Goal: Task Accomplishment & Management: Complete application form

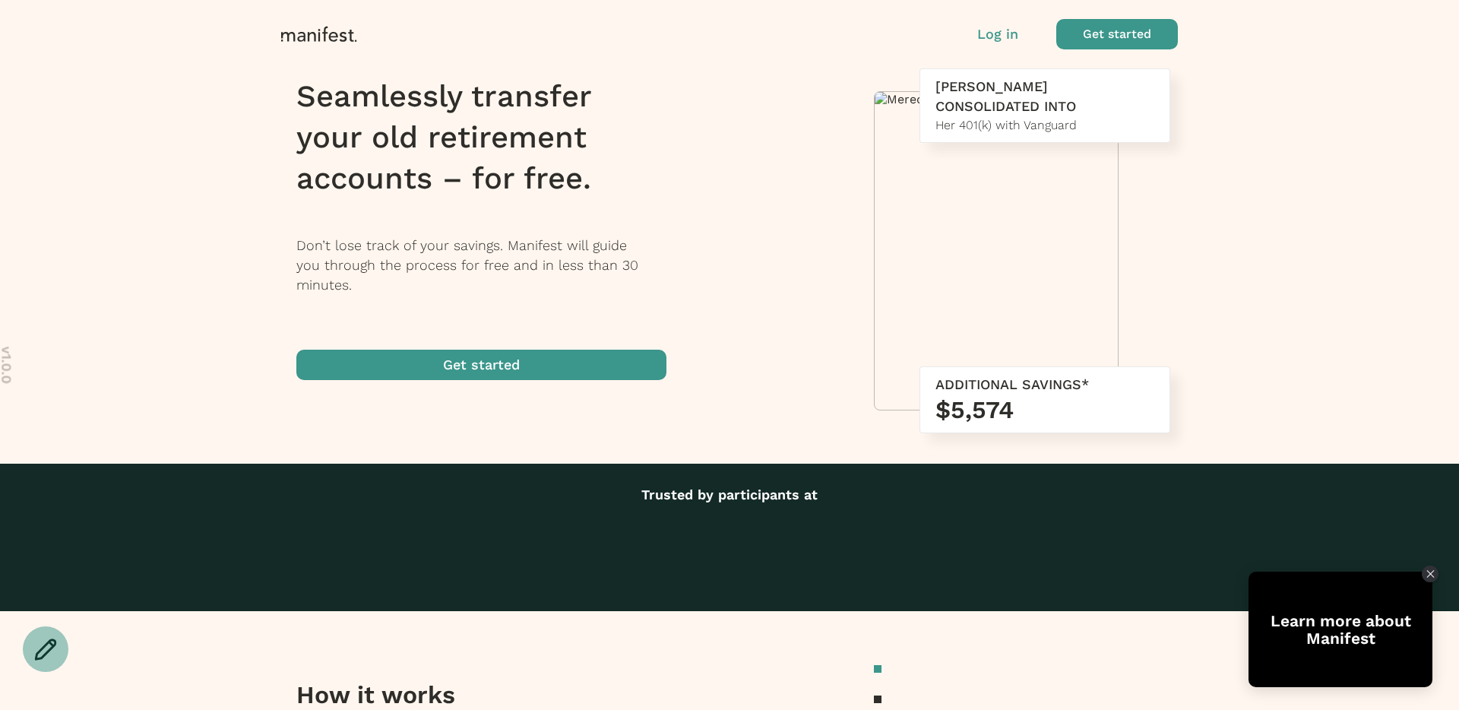
click at [999, 32] on p "Log in" at bounding box center [997, 34] width 41 height 20
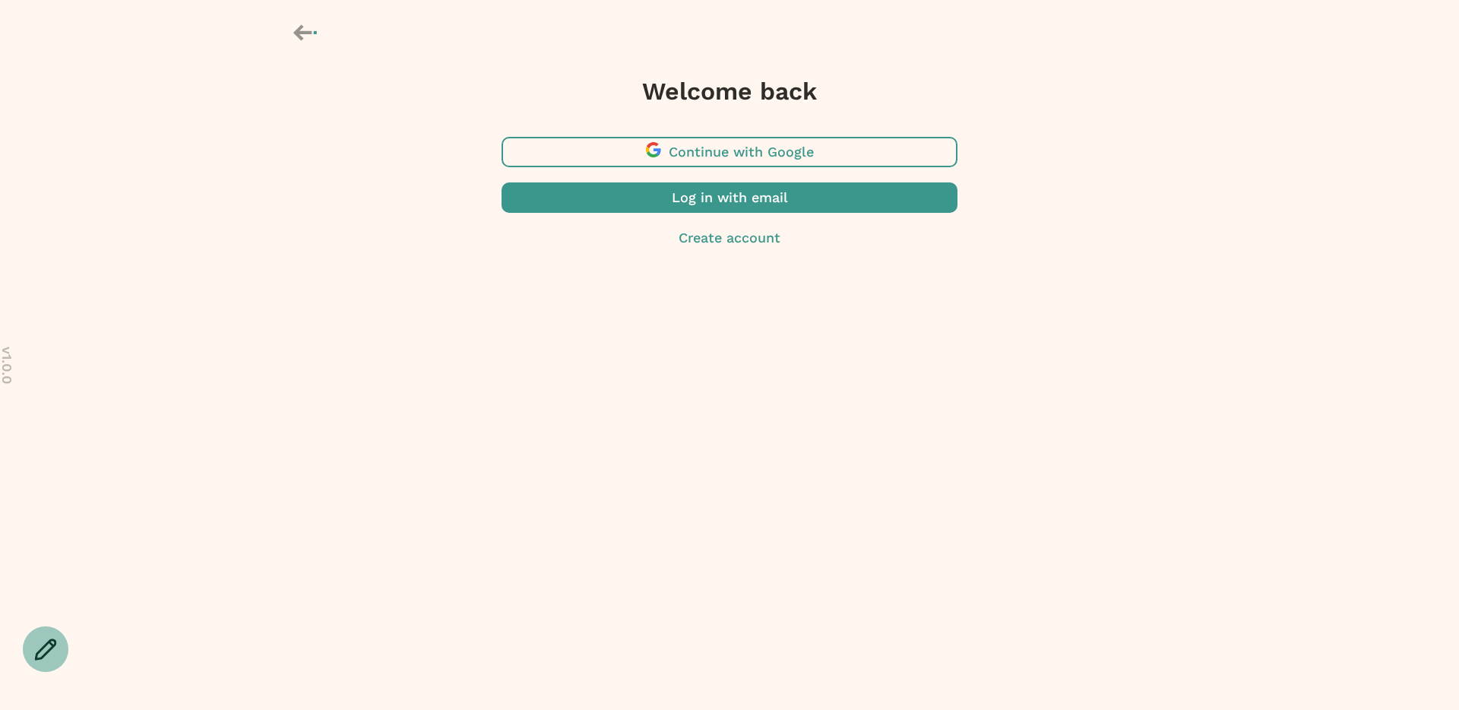
drag, startPoint x: 760, startPoint y: 198, endPoint x: 428, endPoint y: 303, distance: 348.5
click at [428, 303] on div "v 1.0.0 Welcome back Continue with Google Log in with email Create account" at bounding box center [729, 154] width 1459 height 309
click at [302, 35] on icon at bounding box center [306, 33] width 27 height 26
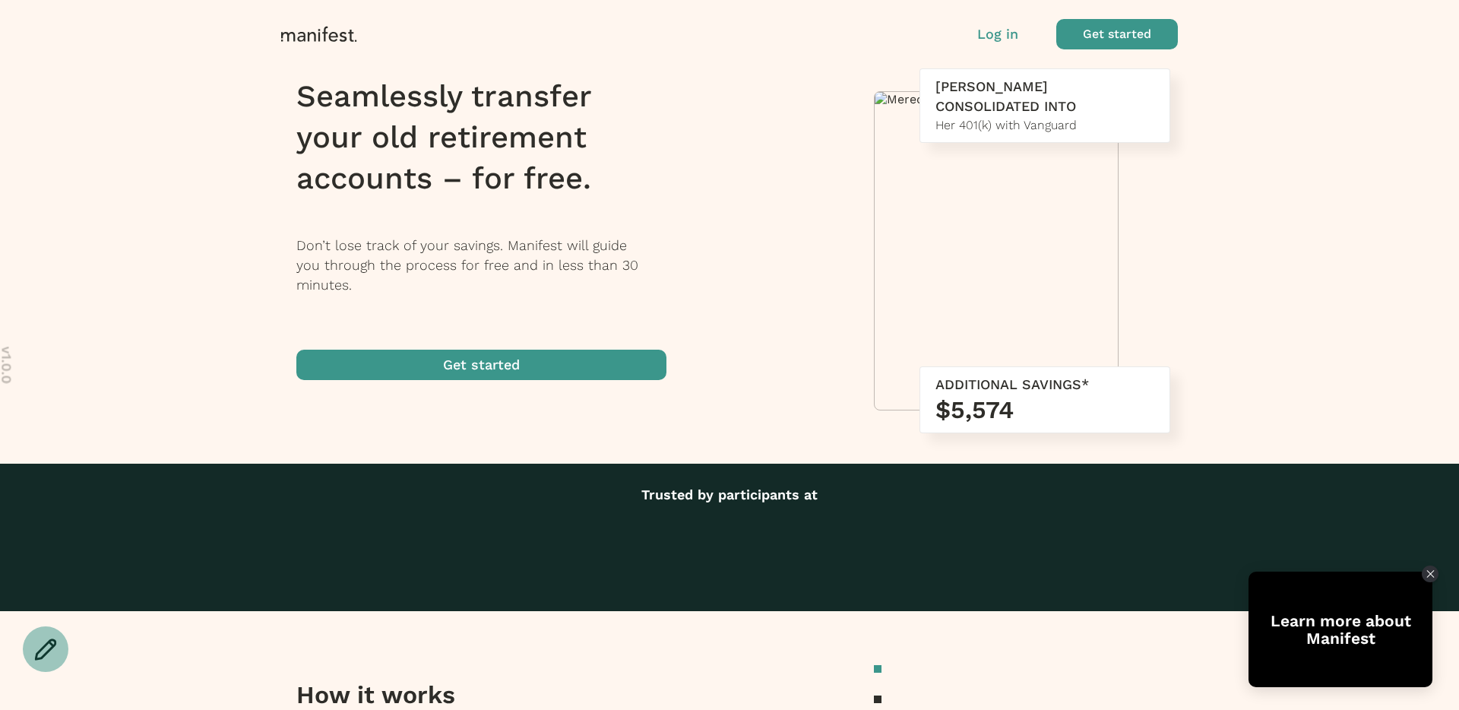
click at [994, 36] on p "Log in" at bounding box center [997, 34] width 41 height 20
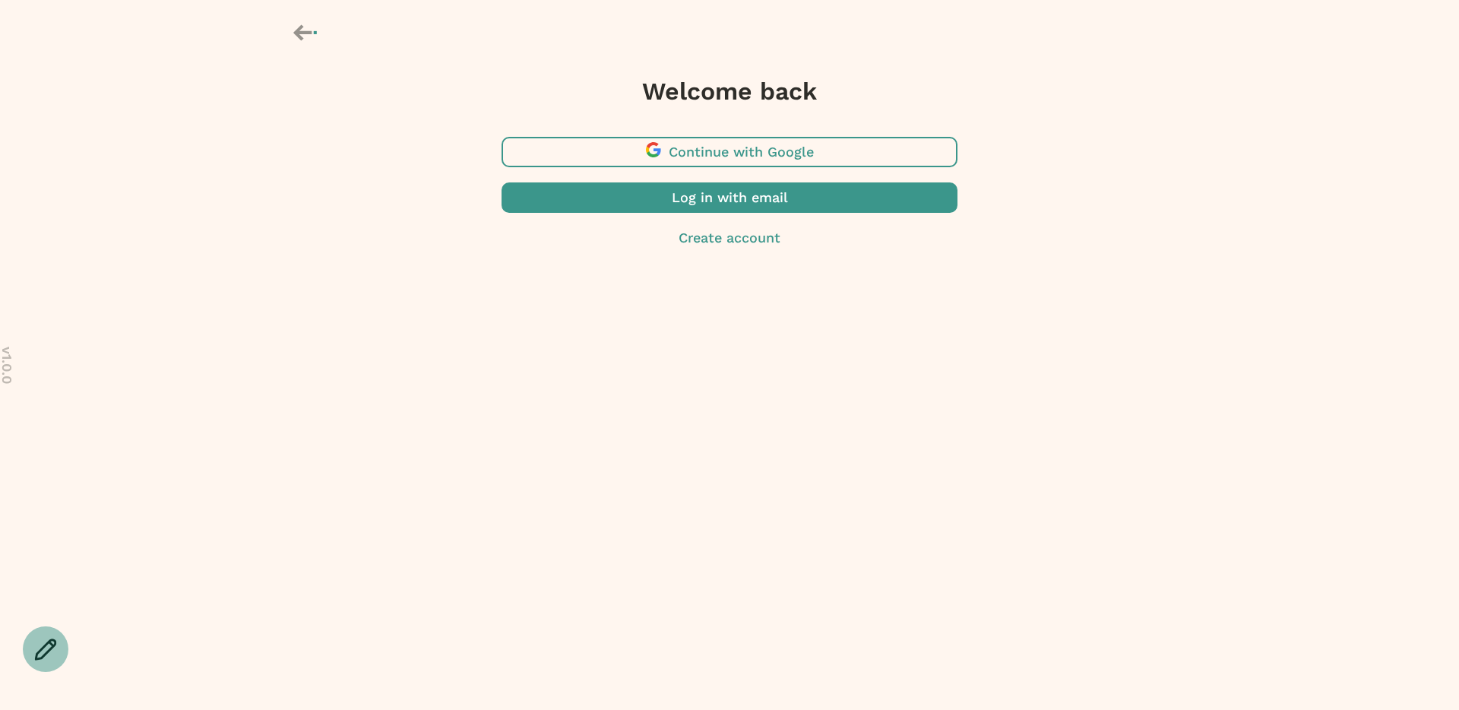
click at [557, 427] on body "v 1.0.0 Welcome back Continue with Google Log in with email Create account Lear…" at bounding box center [729, 355] width 1459 height 710
click at [308, 37] on icon at bounding box center [306, 33] width 27 height 26
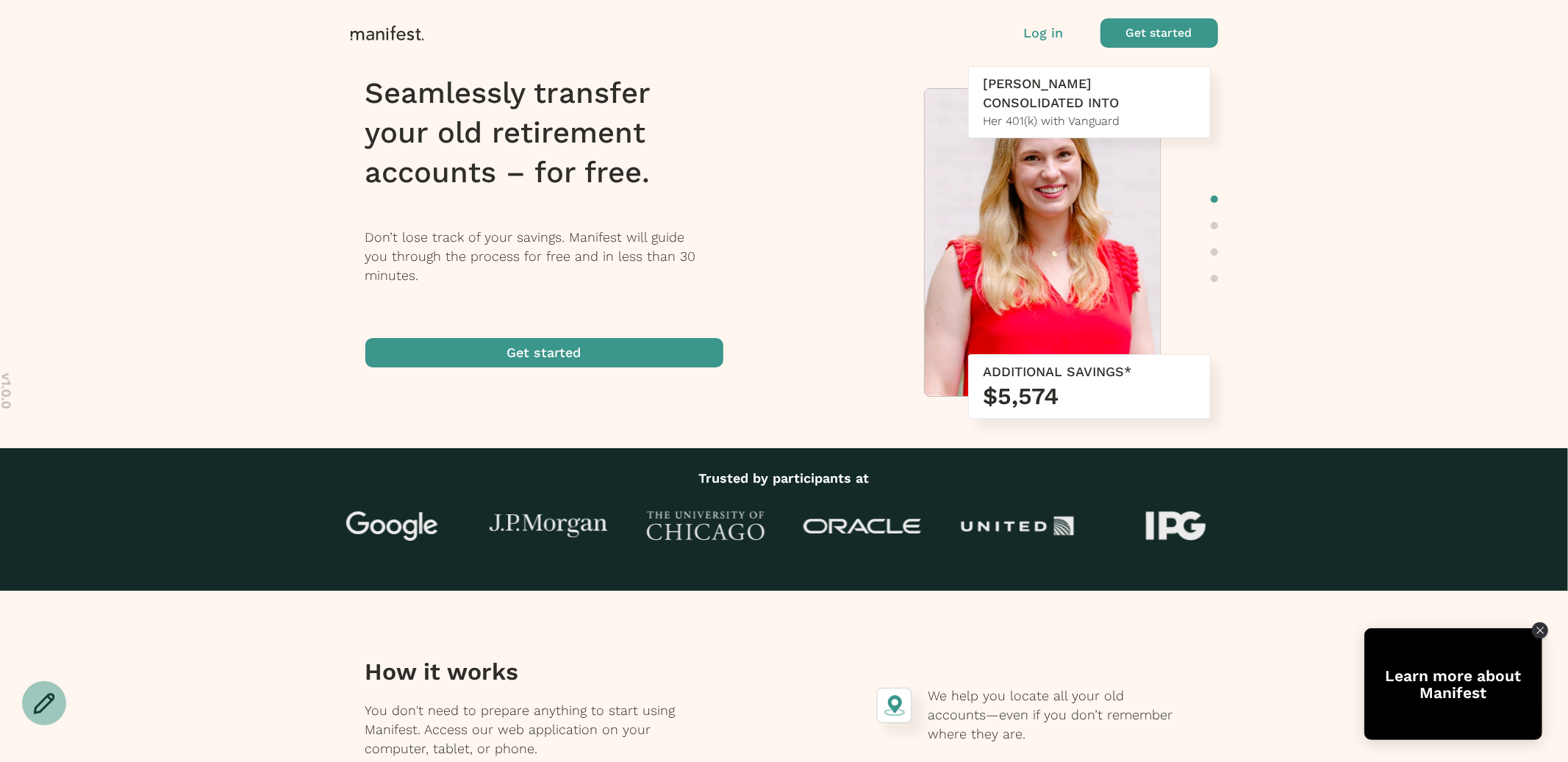
click at [1038, 35] on p "Log in" at bounding box center [1044, 33] width 40 height 19
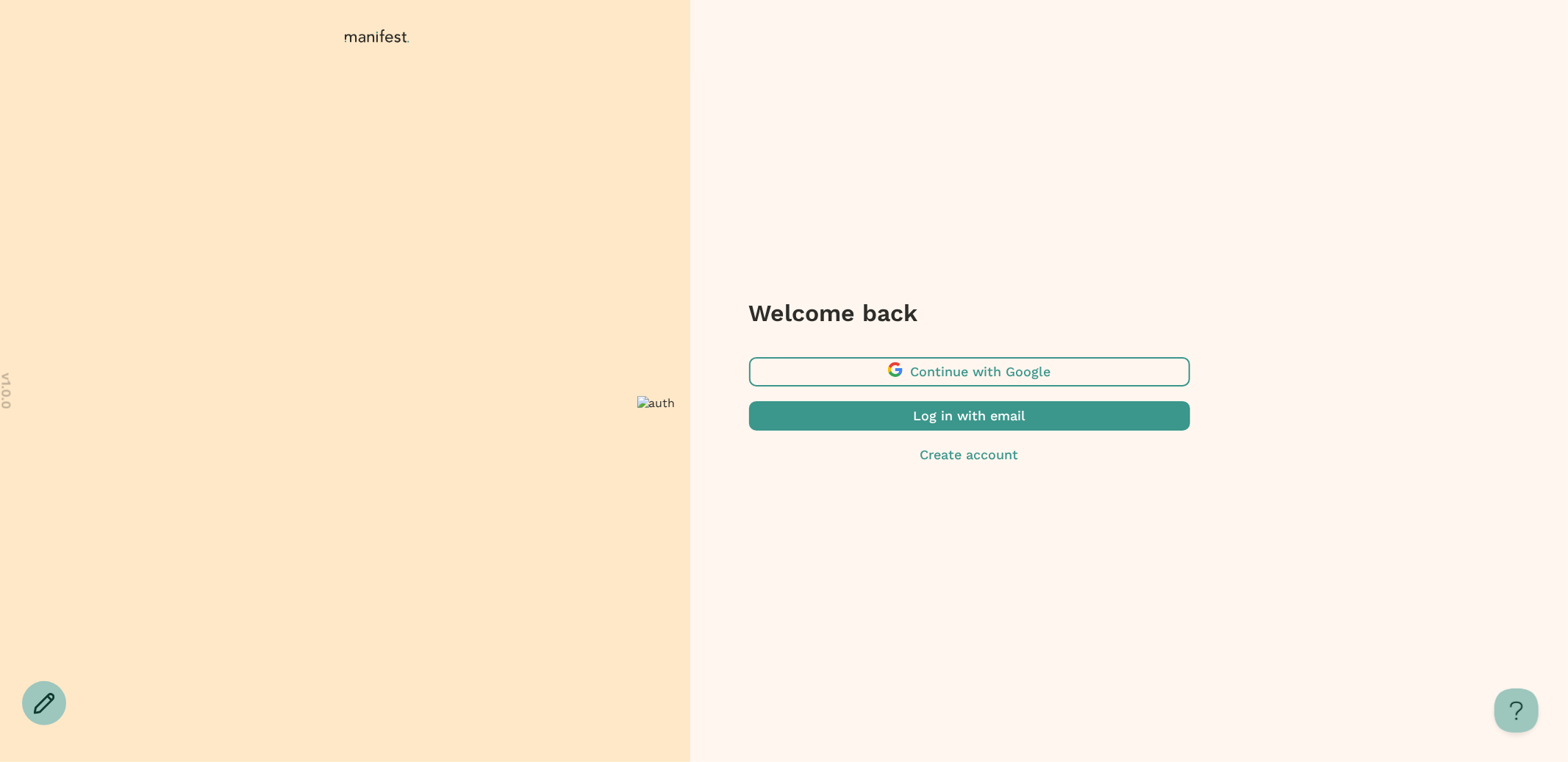
click at [899, 423] on span "button" at bounding box center [969, 416] width 441 height 29
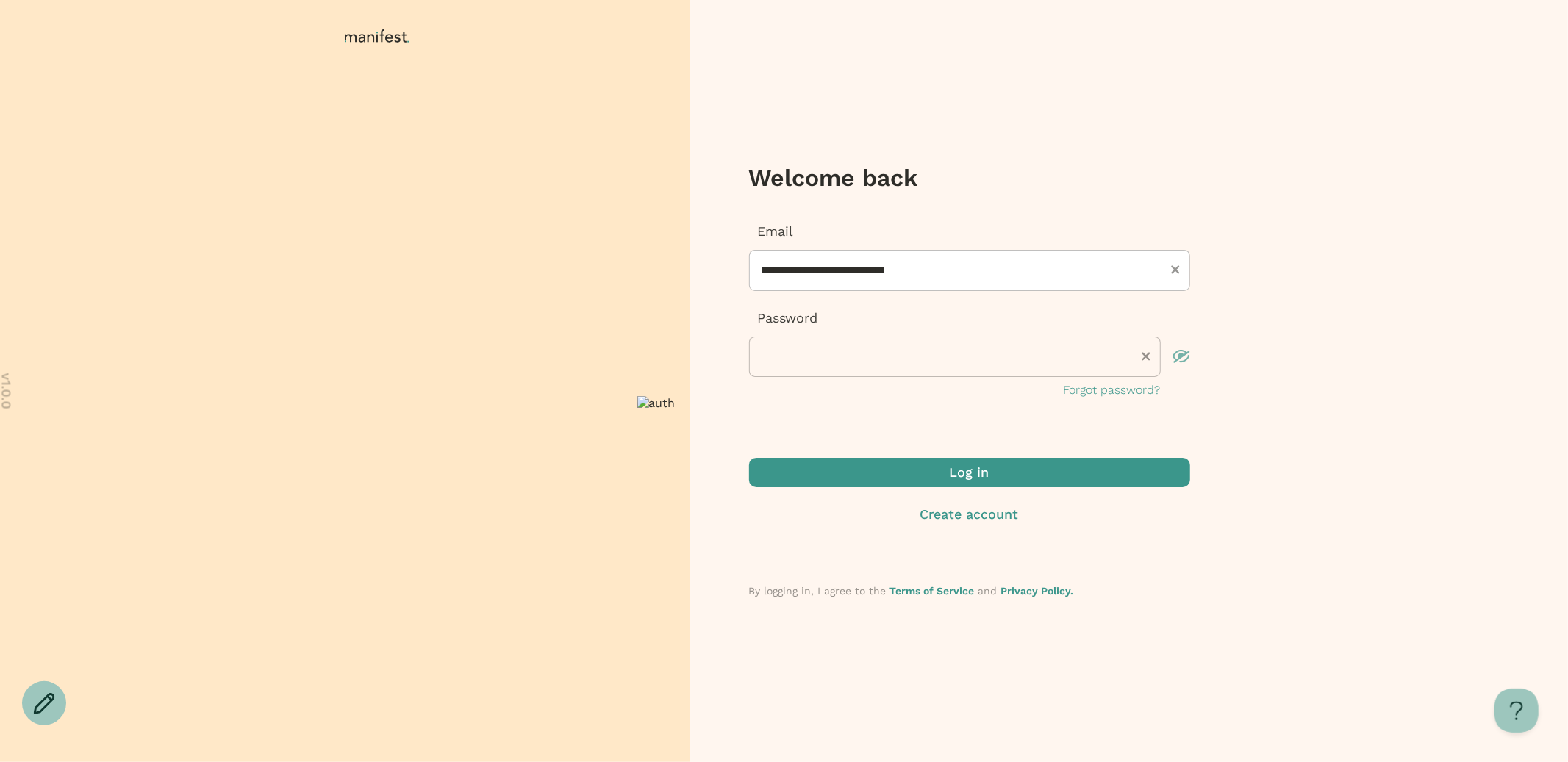
click at [940, 511] on p "Create account" at bounding box center [969, 514] width 441 height 19
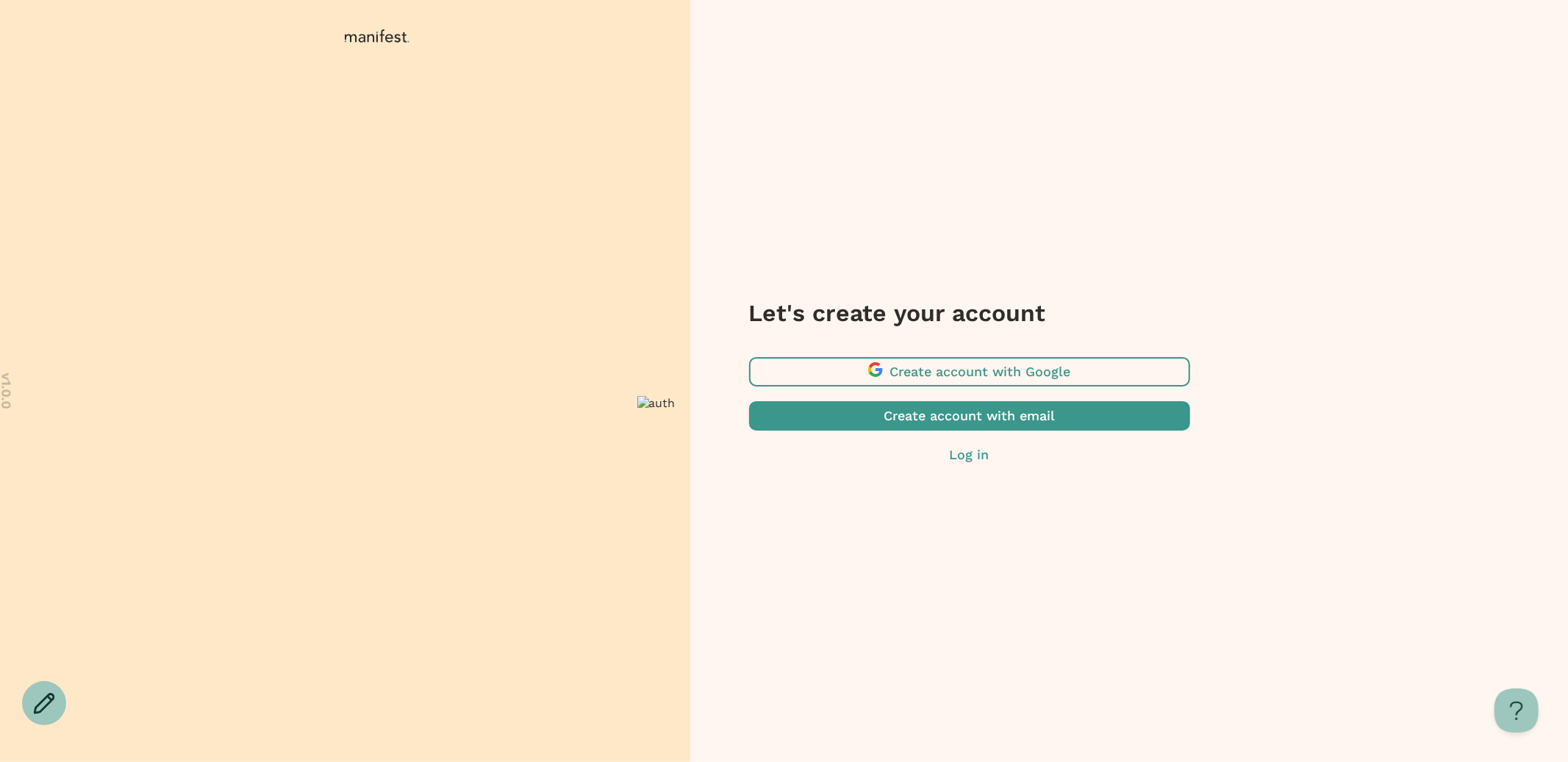
click at [948, 409] on span "button" at bounding box center [969, 416] width 441 height 29
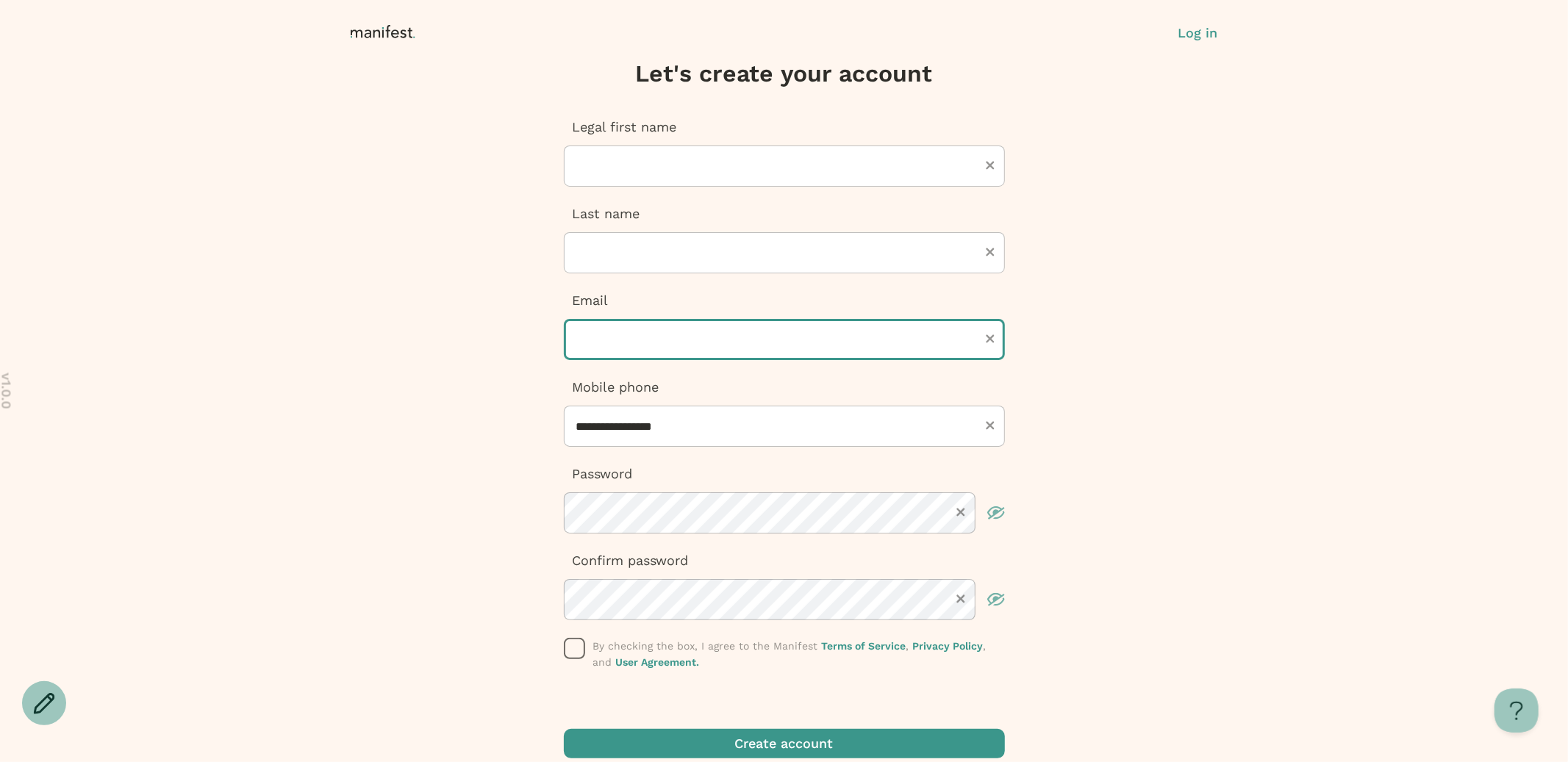
type input "**********"
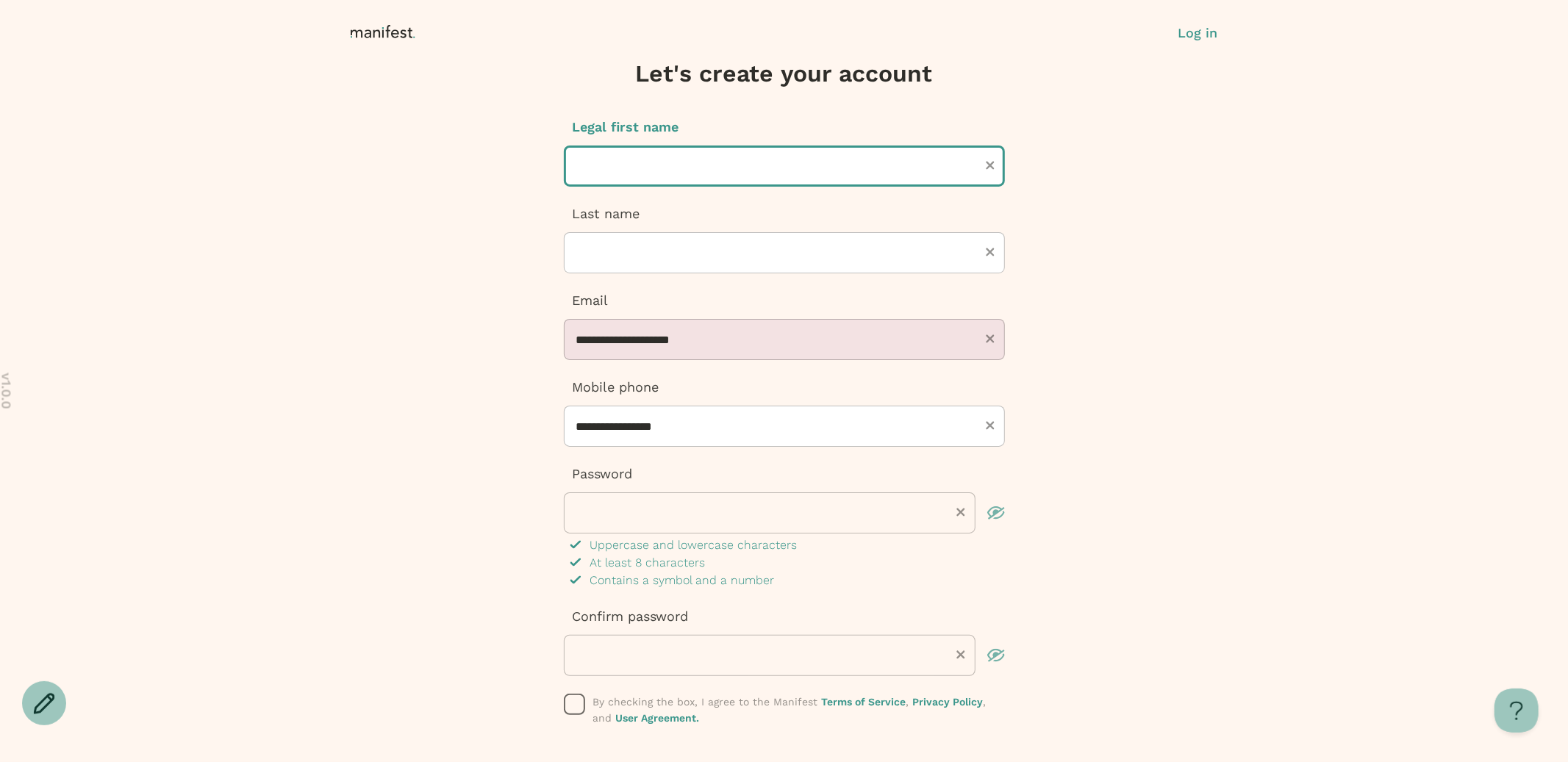
click at [838, 181] on input "text" at bounding box center [784, 165] width 441 height 42
click at [386, 32] on icon at bounding box center [386, 32] width 70 height 15
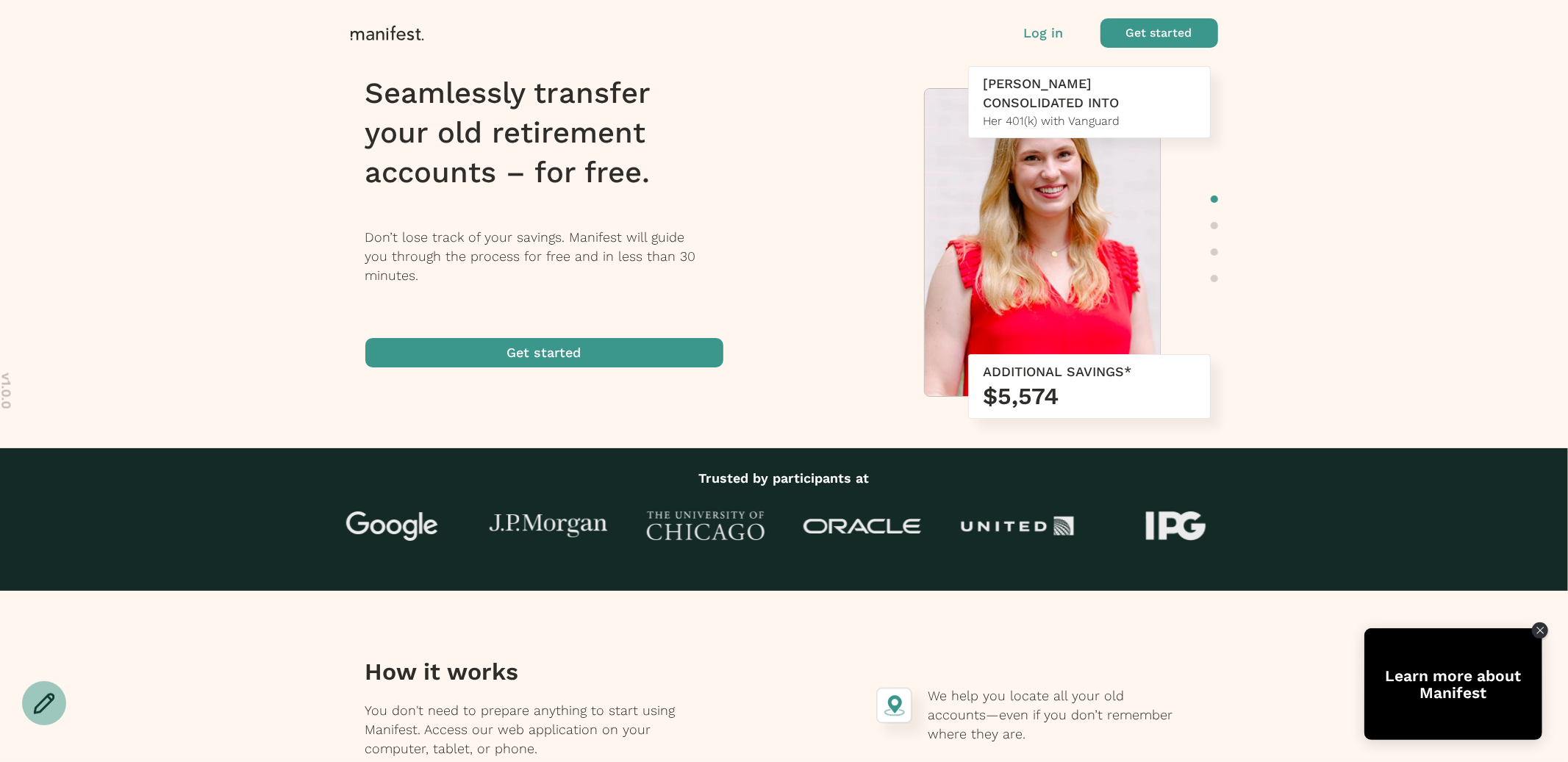
click at [1057, 41] on p "Log in" at bounding box center [1044, 33] width 40 height 19
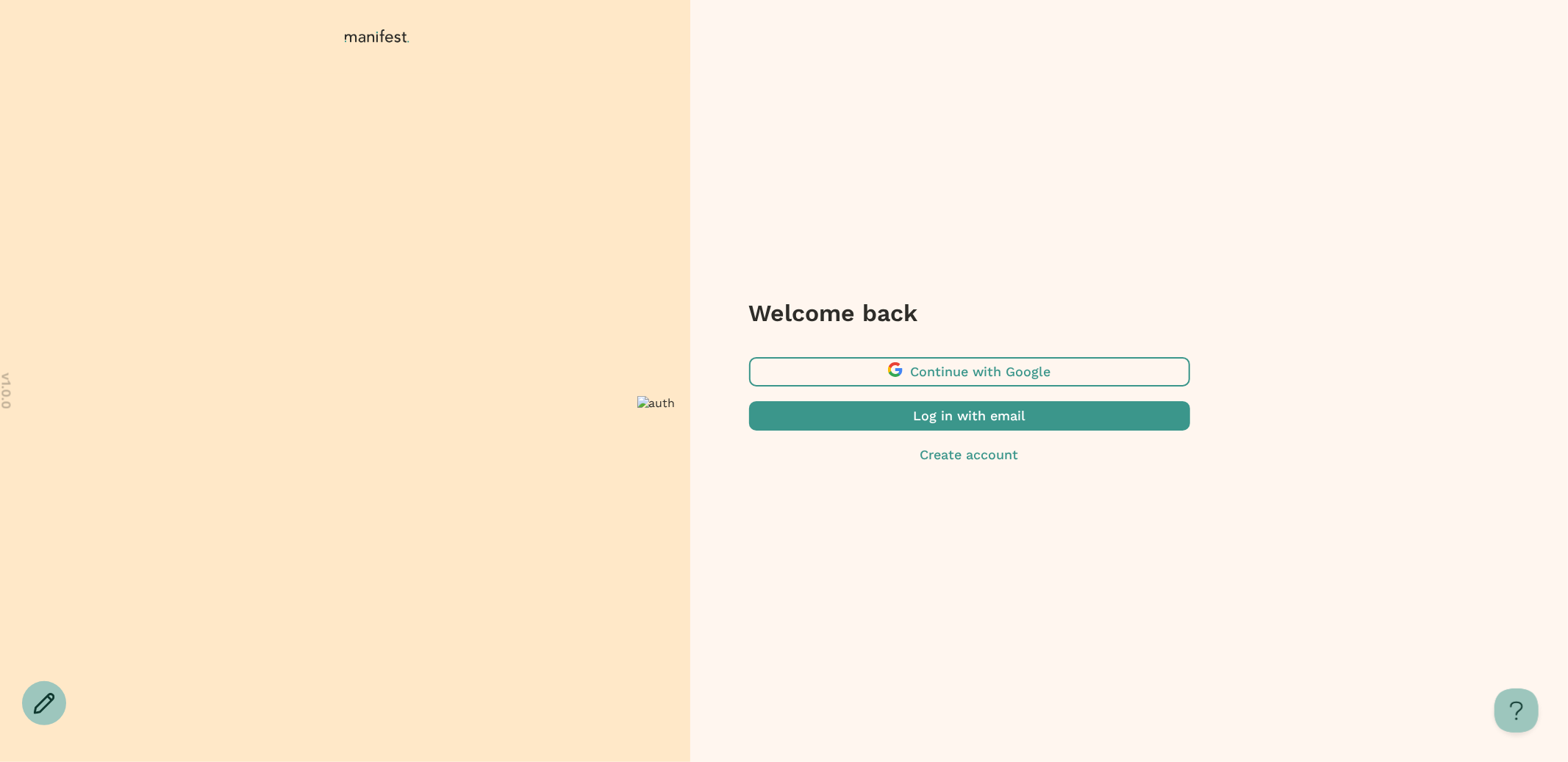
click at [913, 420] on span "button" at bounding box center [969, 416] width 441 height 29
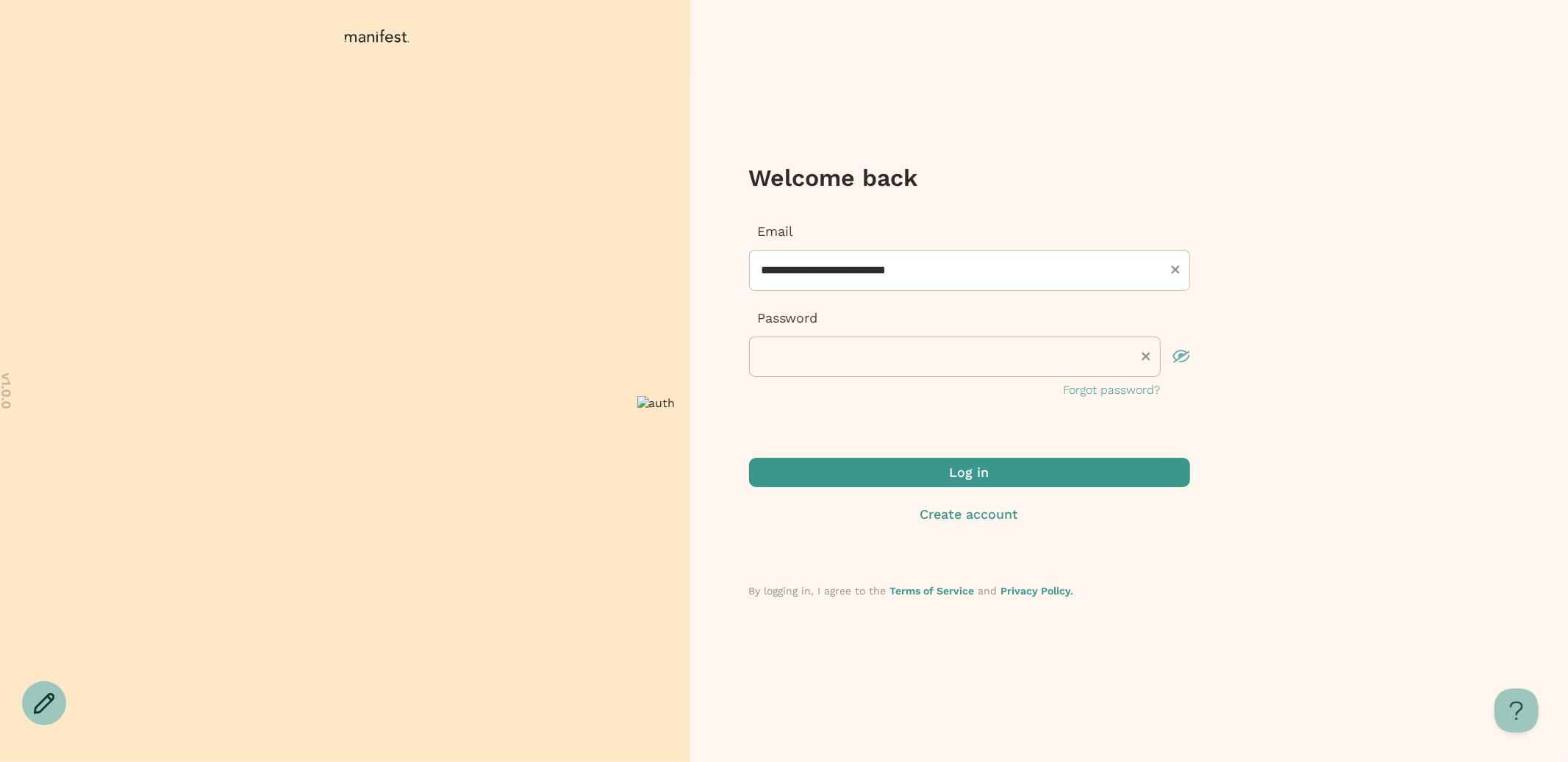
click at [903, 467] on span "submit" at bounding box center [969, 472] width 441 height 29
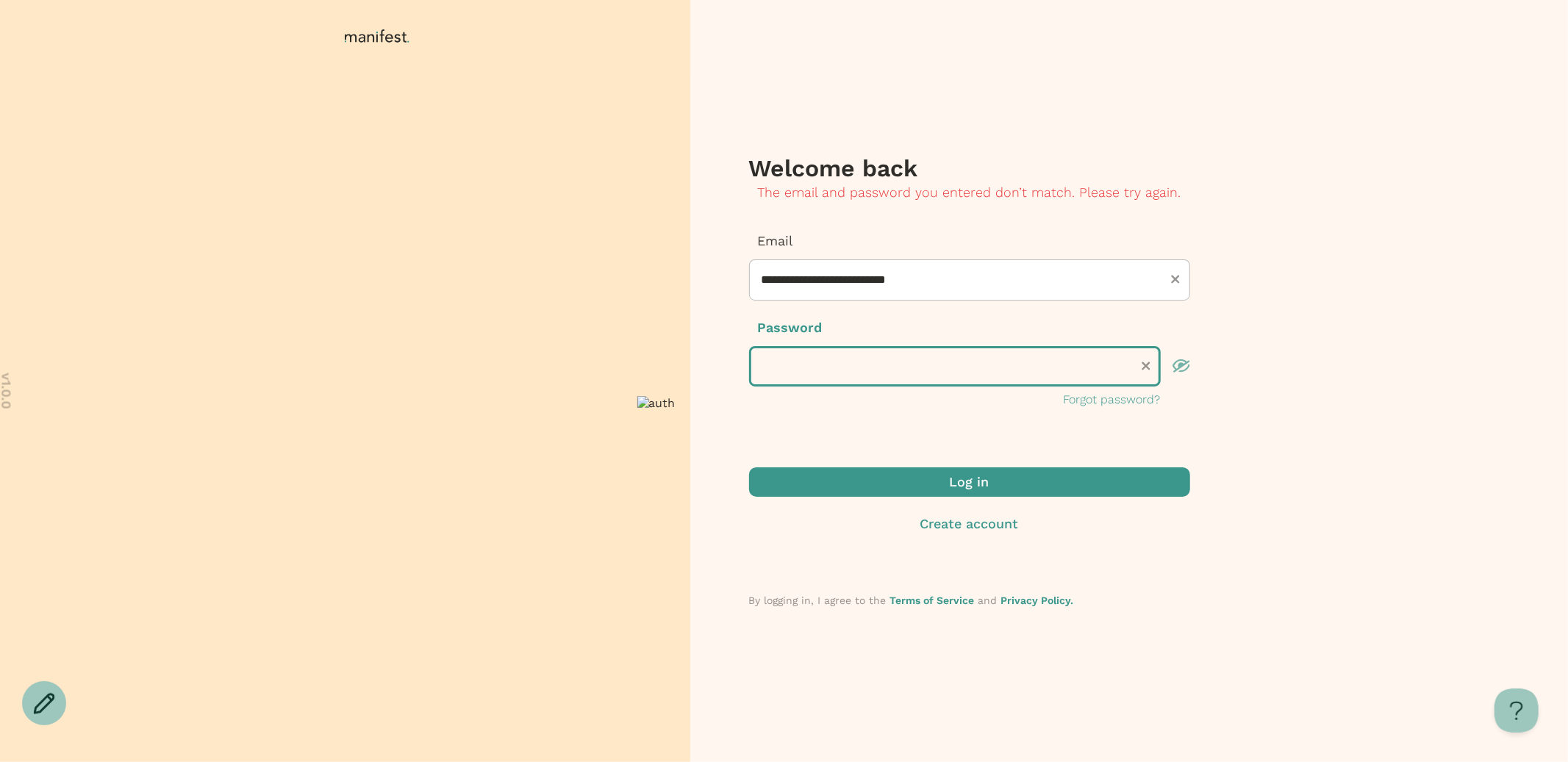
click at [702, 370] on div "**********" at bounding box center [968, 381] width 556 height 762
click at [749, 467] on button "Log in" at bounding box center [969, 482] width 441 height 29
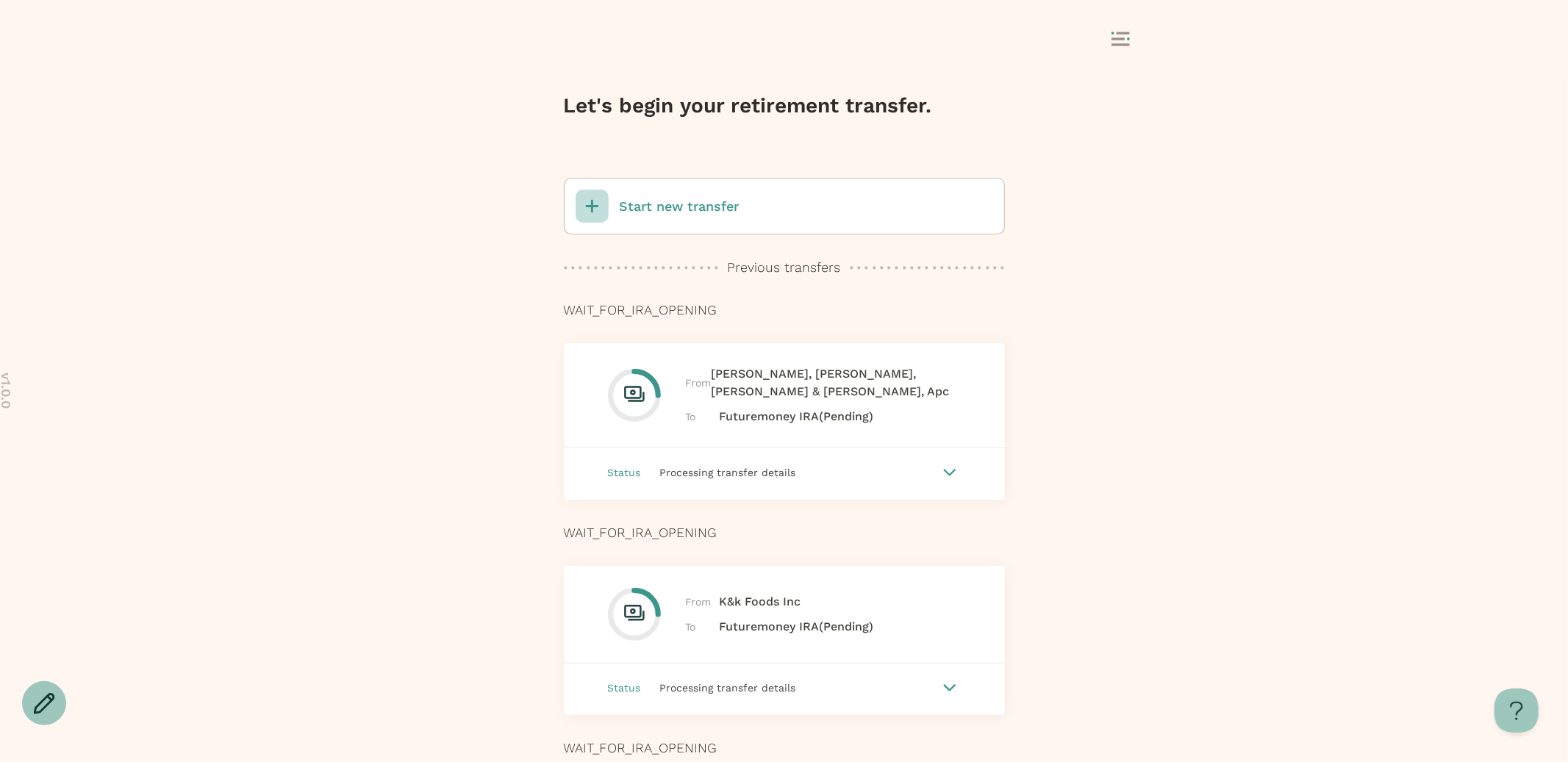
click at [712, 225] on div "Start new transfer" at bounding box center [784, 206] width 441 height 57
click at [680, 204] on p "Start new transfer" at bounding box center [680, 207] width 120 height 19
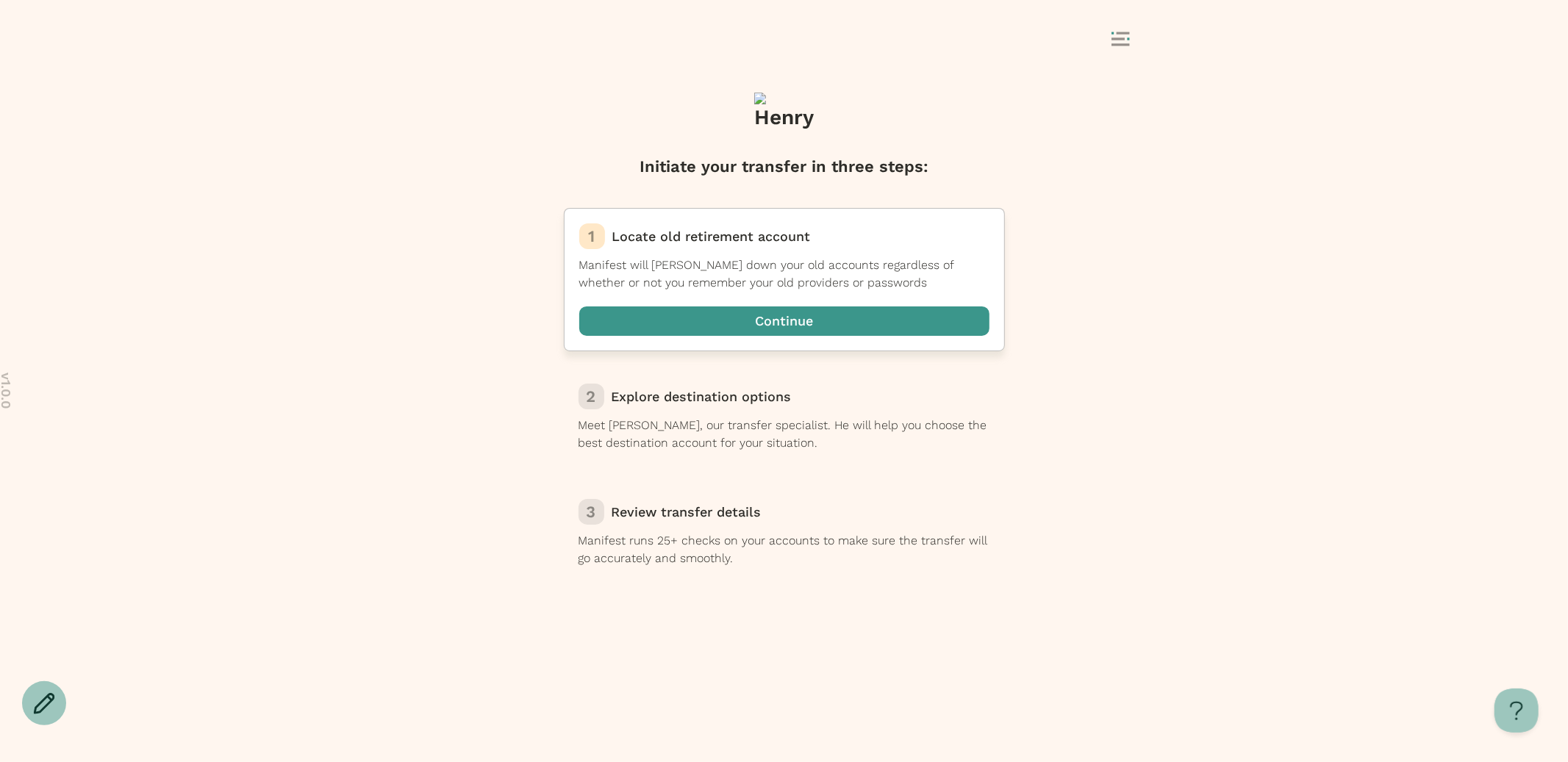
click at [728, 321] on span "button" at bounding box center [784, 321] width 410 height 29
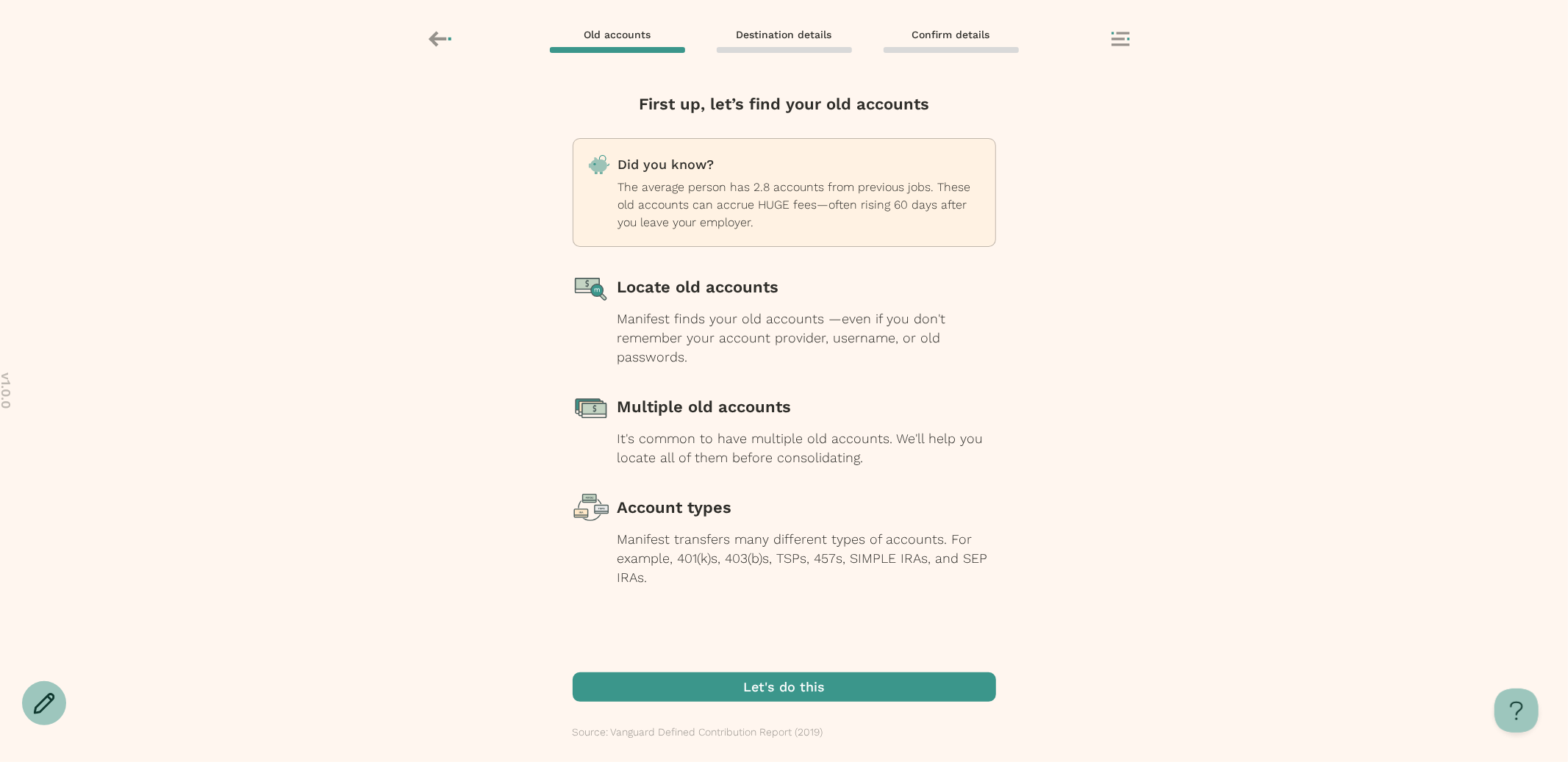
click at [744, 688] on span "button" at bounding box center [784, 687] width 424 height 29
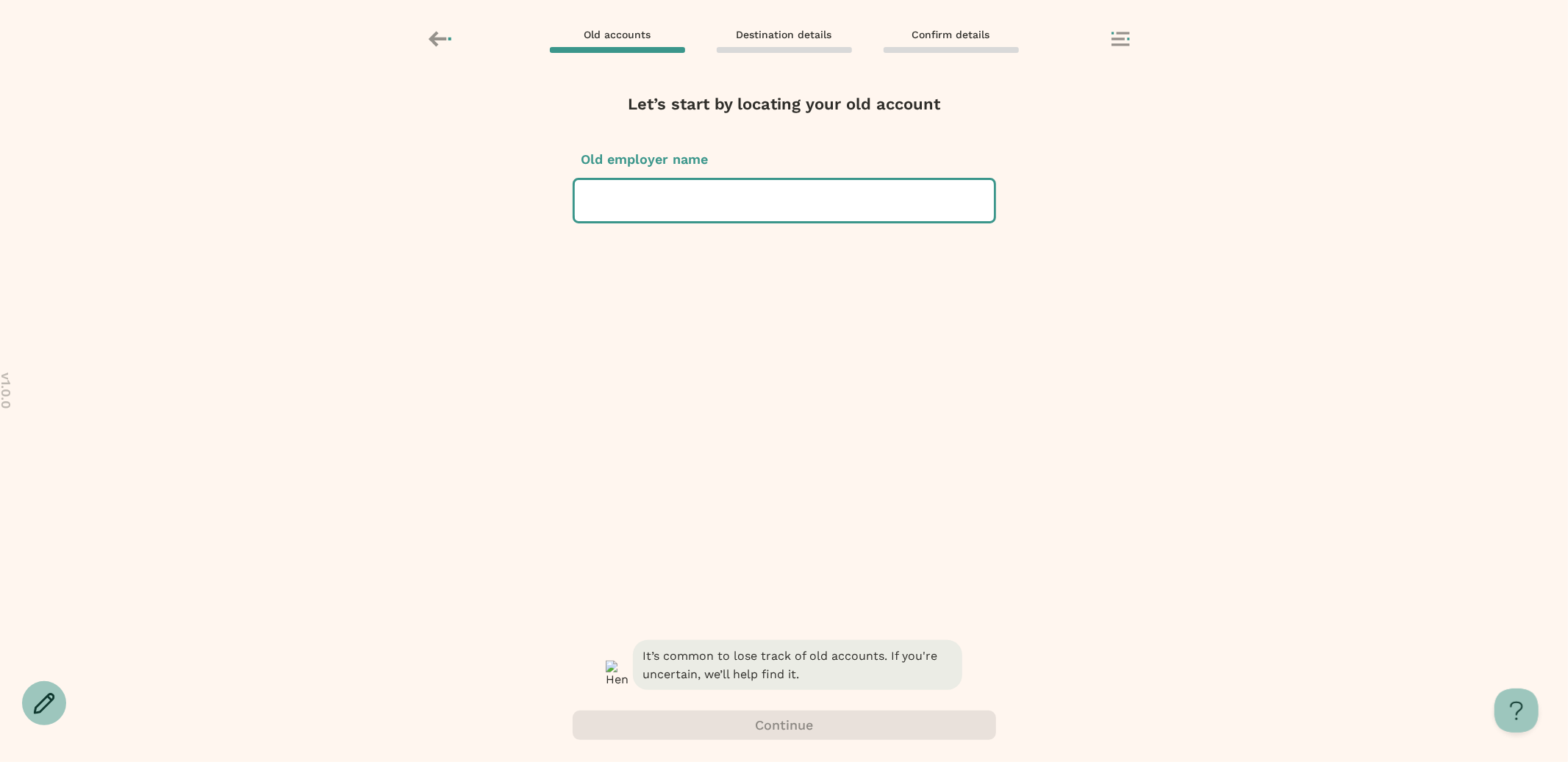
click at [766, 200] on div at bounding box center [784, 200] width 396 height 42
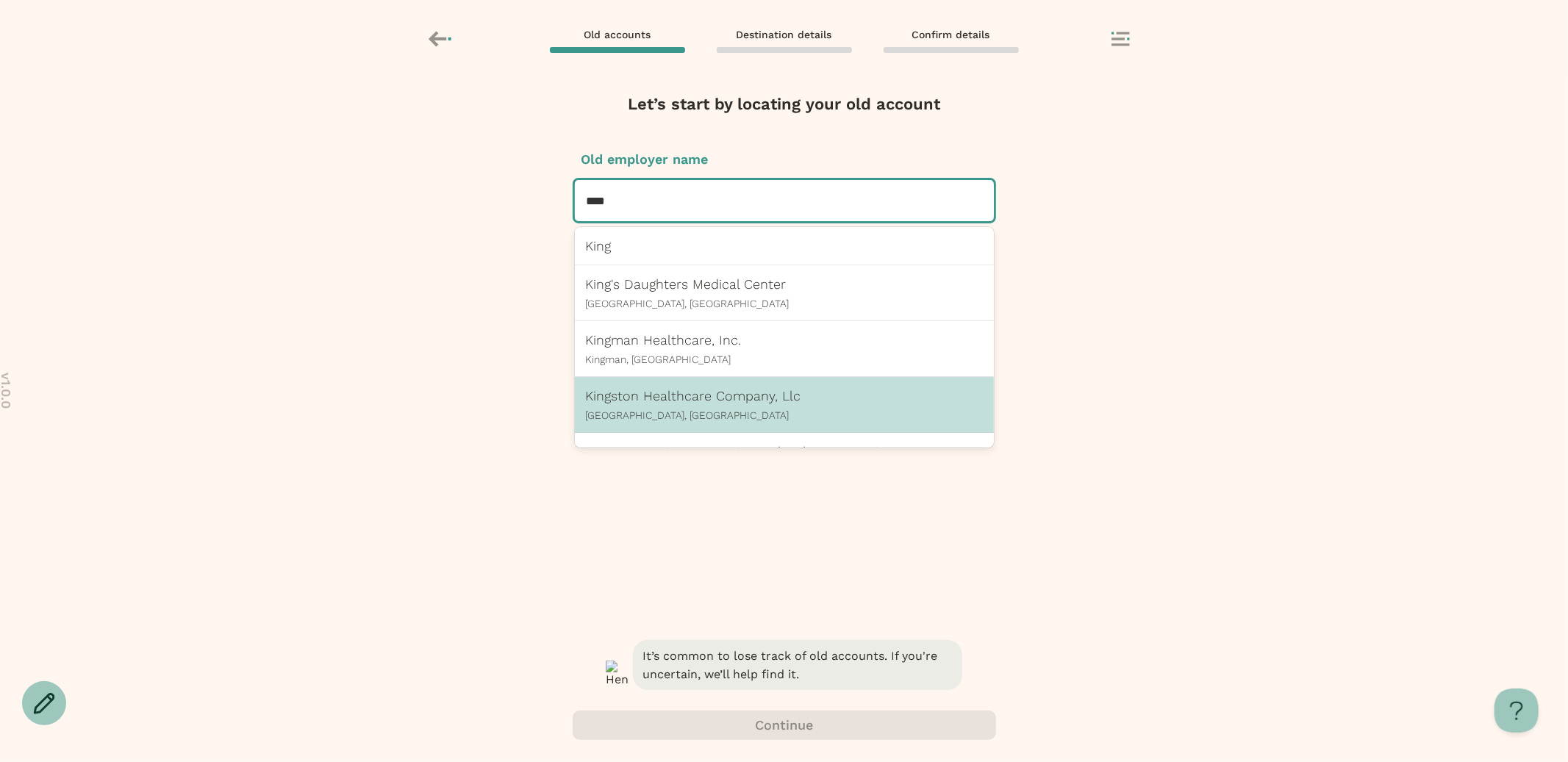
scroll to position [382, 0]
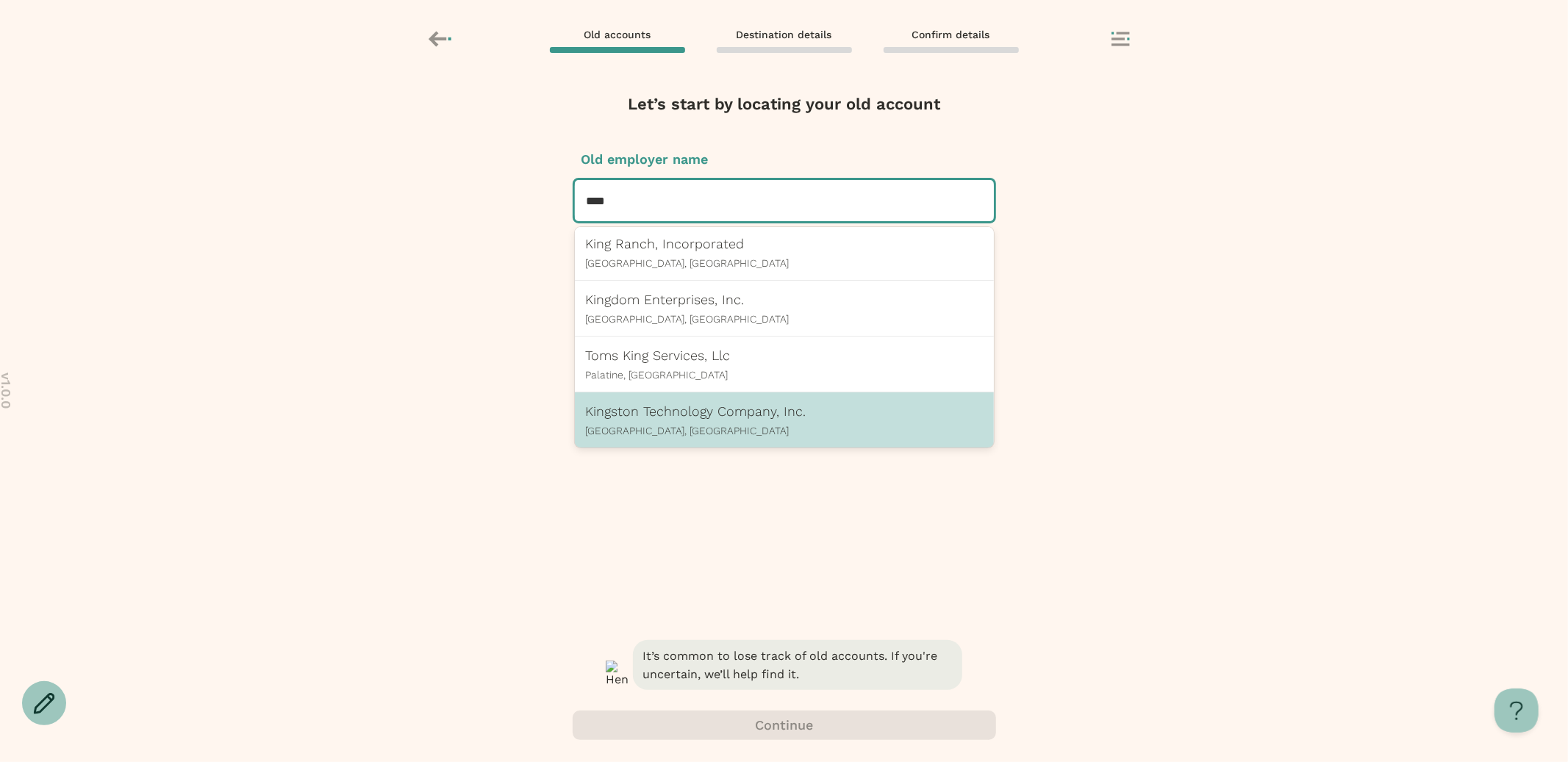
click at [730, 422] on div "Kingston Technology Company, Inc. Fountain Valley, CA" at bounding box center [784, 420] width 397 height 33
type input "****"
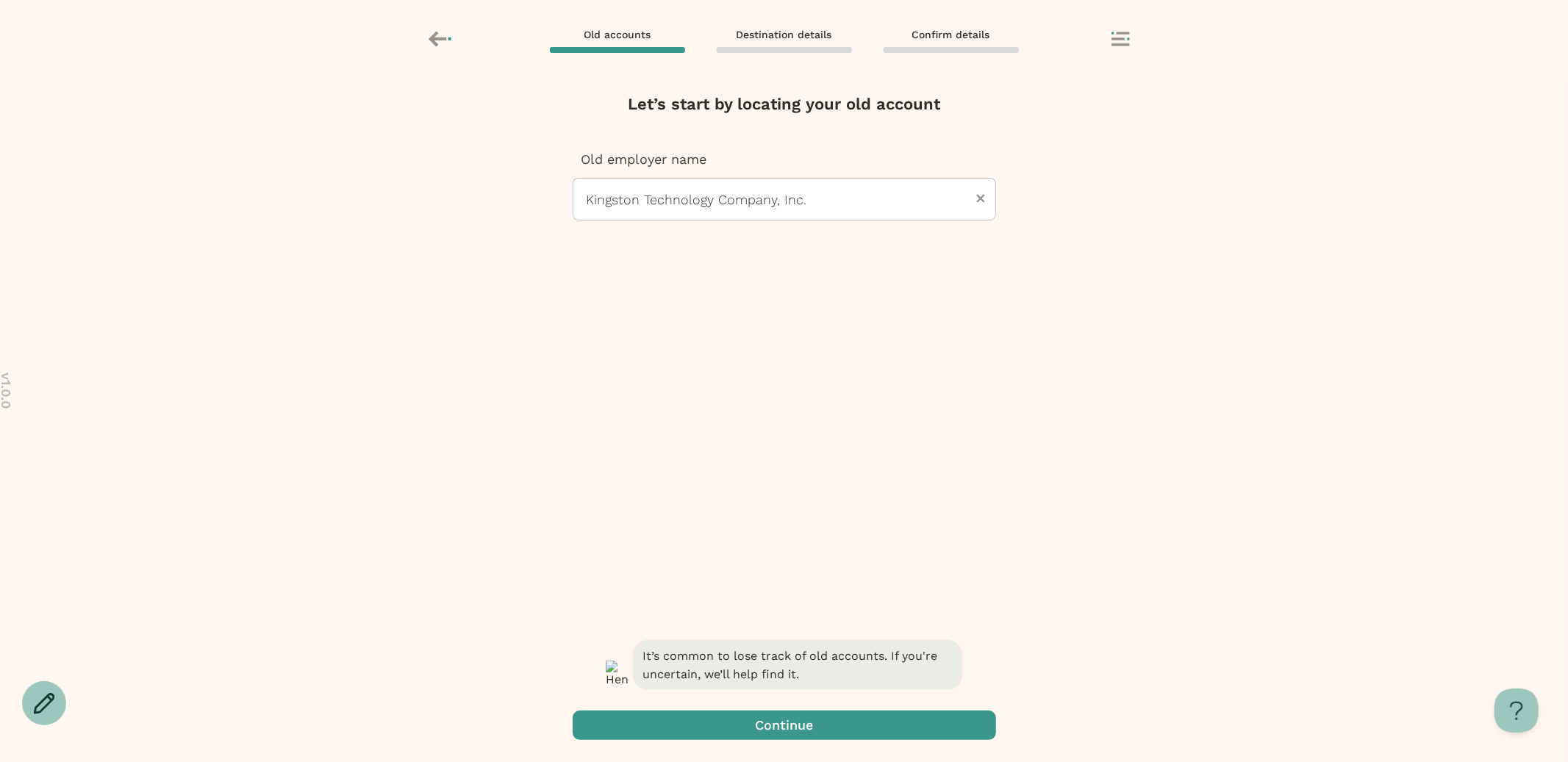
click at [777, 737] on span "button" at bounding box center [784, 725] width 424 height 29
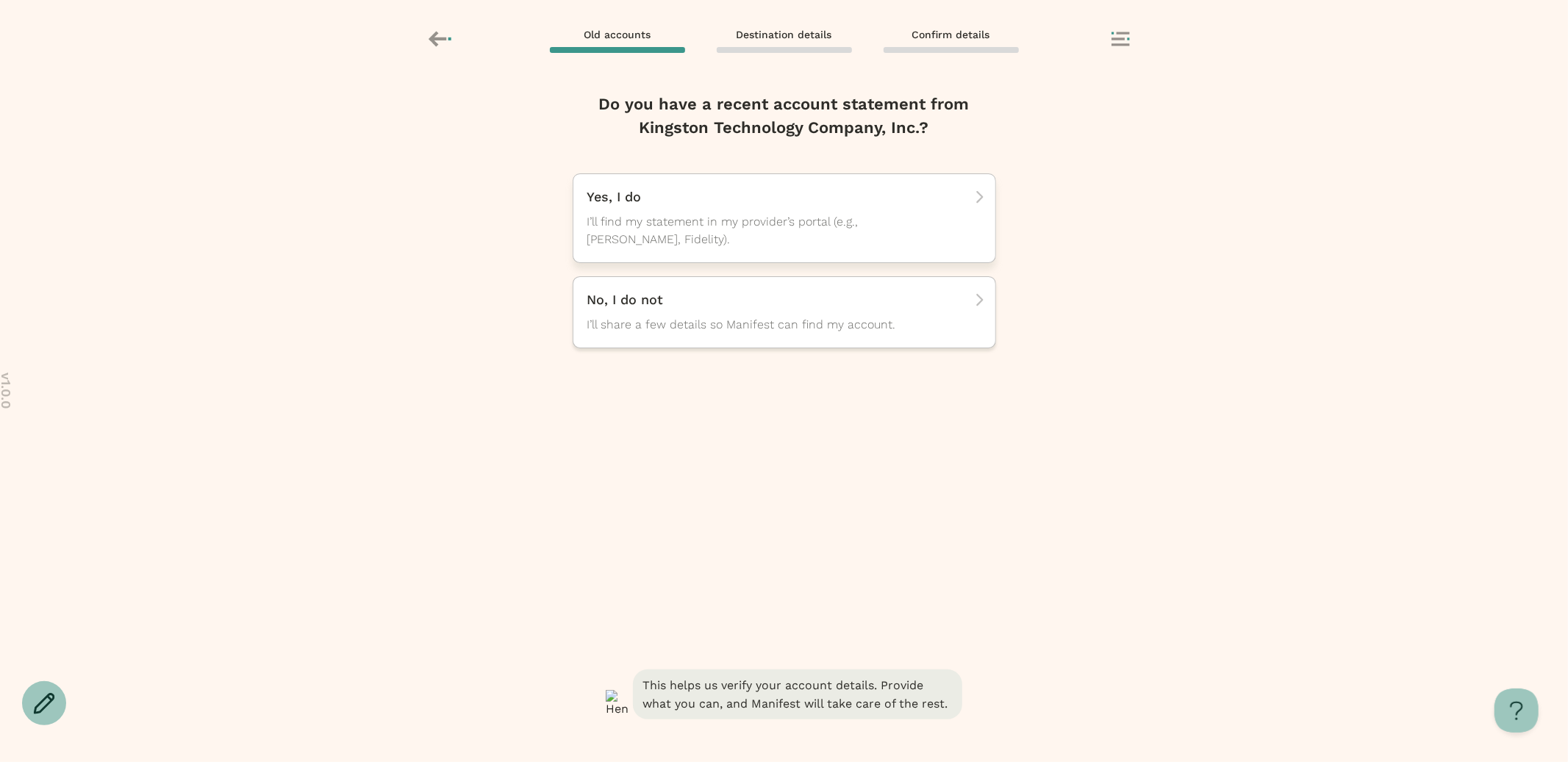
click at [821, 238] on span "I’ll find my statement in my provider’s portal (e.g., TIAA, Fidelity)." at bounding box center [771, 230] width 368 height 35
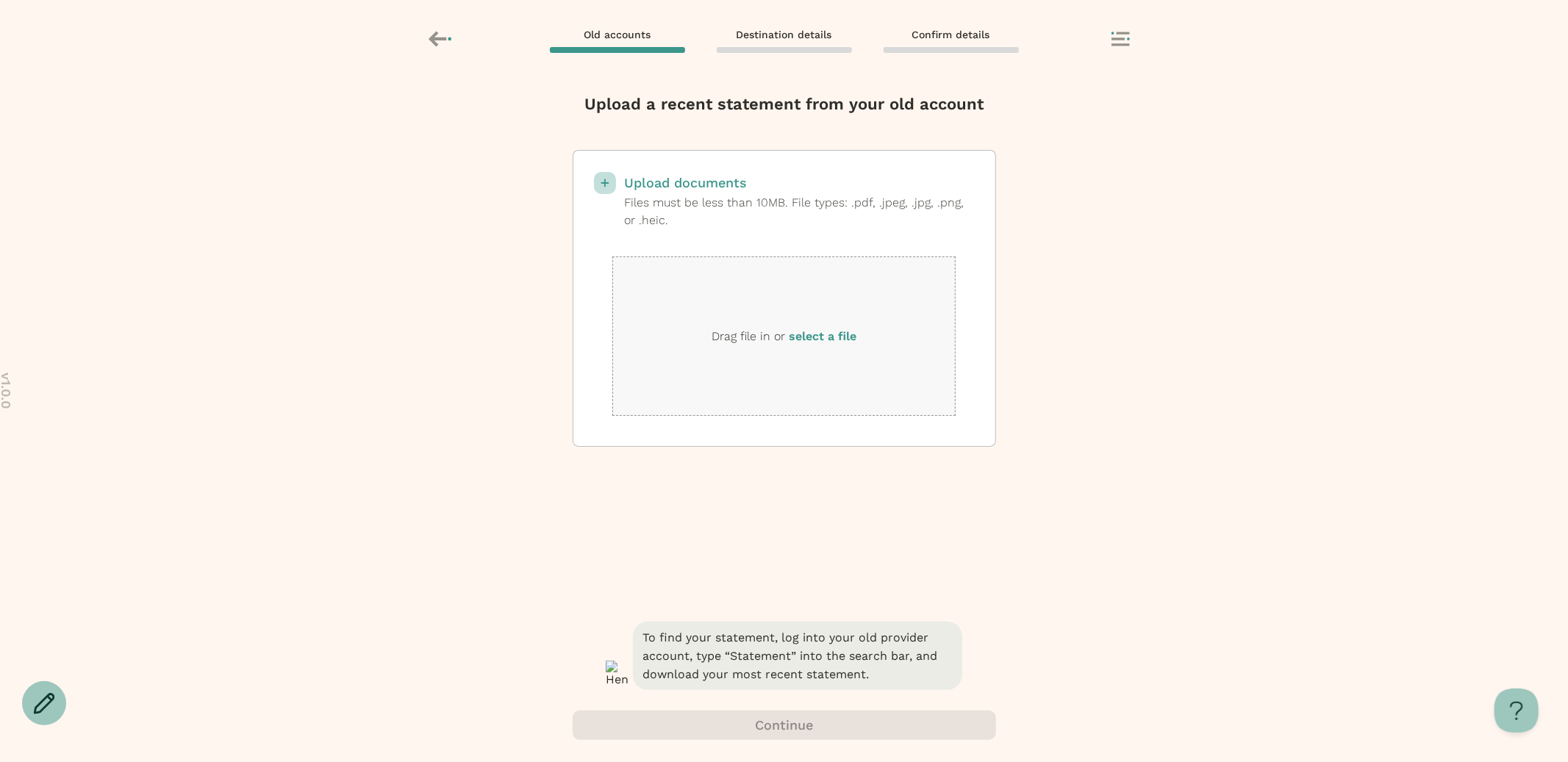
click at [843, 337] on label "select a file" at bounding box center [822, 336] width 68 height 14
click at [0, 0] on input "select a file" at bounding box center [0, 0] width 0 height 0
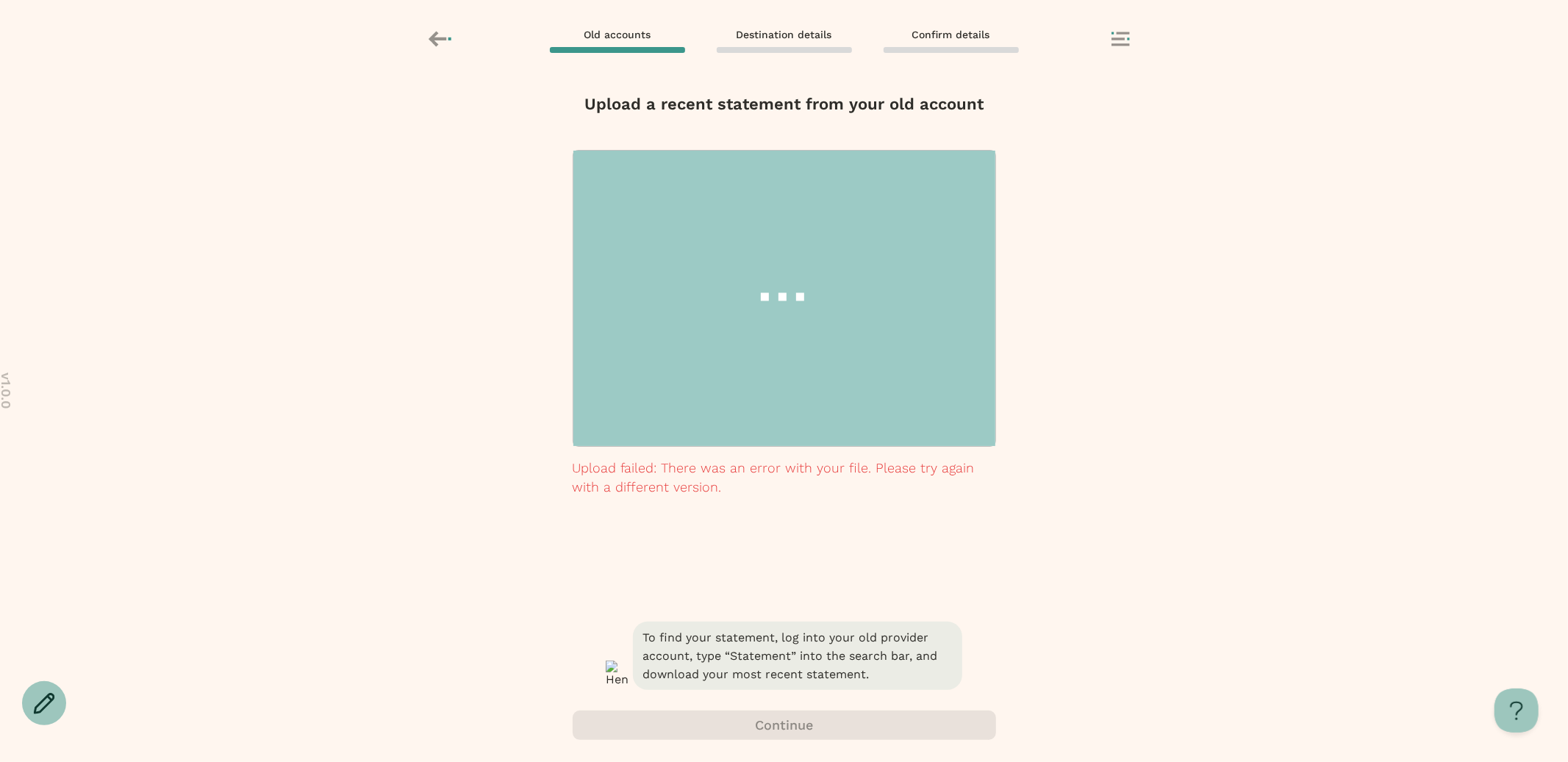
click at [736, 472] on p "Upload failed: There was an error with your file. Please try again with a diffe…" at bounding box center [784, 478] width 424 height 39
drag, startPoint x: 747, startPoint y: 474, endPoint x: 666, endPoint y: 441, distance: 87.5
click at [666, 441] on div "Upload a recent statement from your old account Upload documents Files must be …" at bounding box center [784, 356] width 424 height 526
click at [666, 441] on div at bounding box center [784, 299] width 422 height 296
drag, startPoint x: 751, startPoint y: 514, endPoint x: 633, endPoint y: 470, distance: 125.9
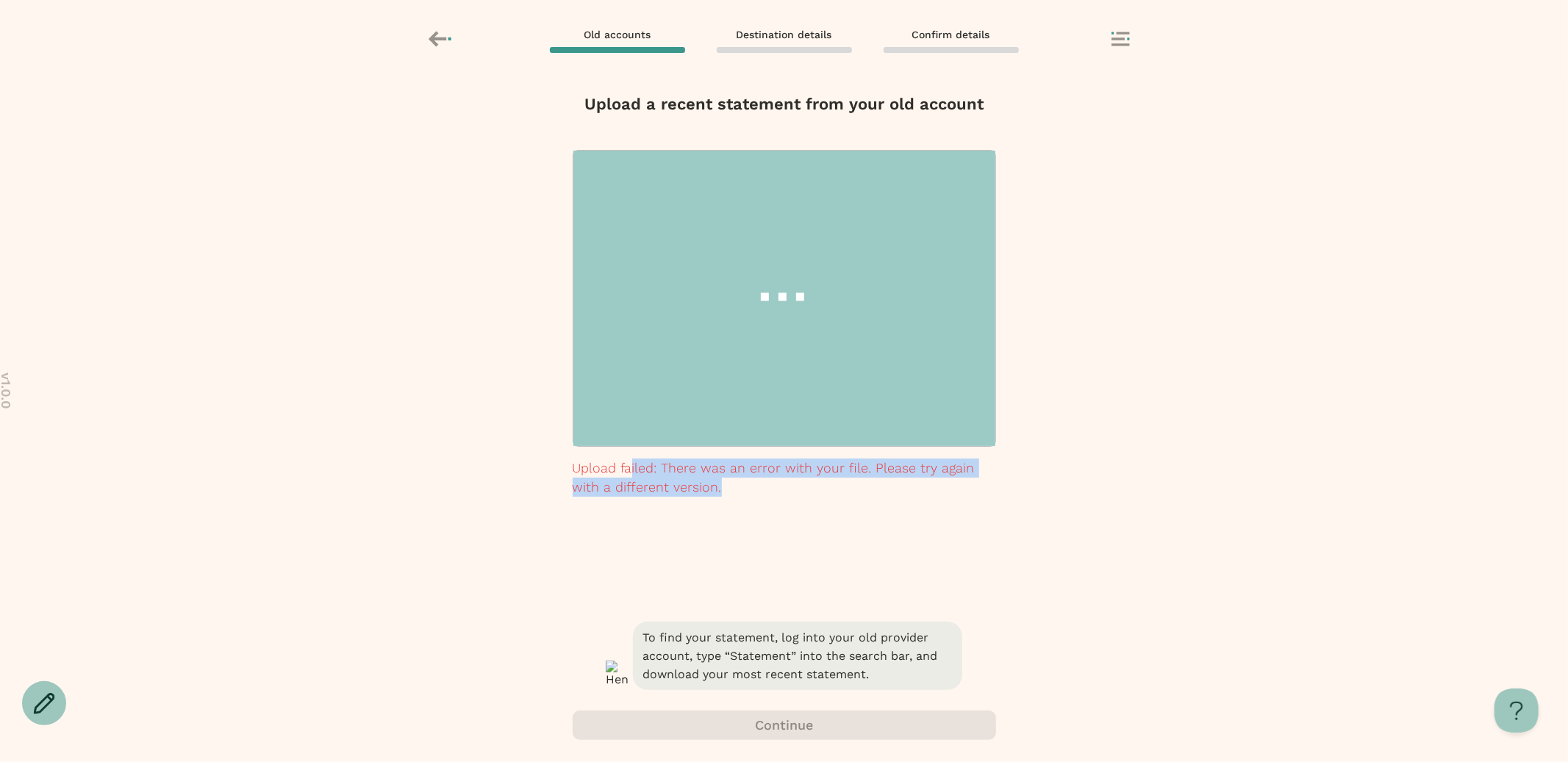
click at [633, 470] on div "Upload a recent statement from your old account Upload documents Files must be …" at bounding box center [784, 356] width 424 height 526
click at [633, 470] on p "Upload failed: There was an error with your file. Please try again with a diffe…" at bounding box center [784, 478] width 424 height 39
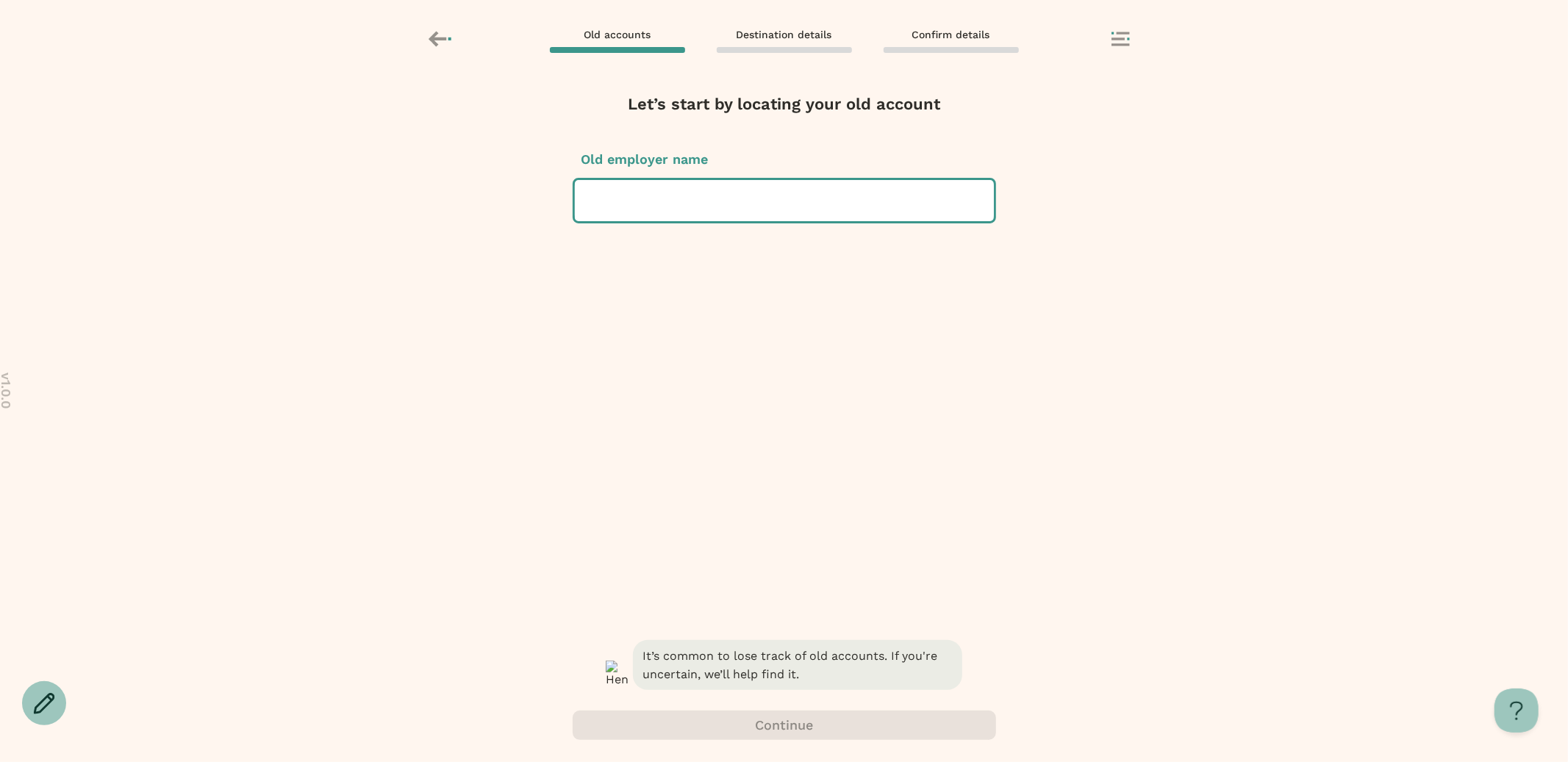
click at [760, 189] on div at bounding box center [784, 200] width 396 height 42
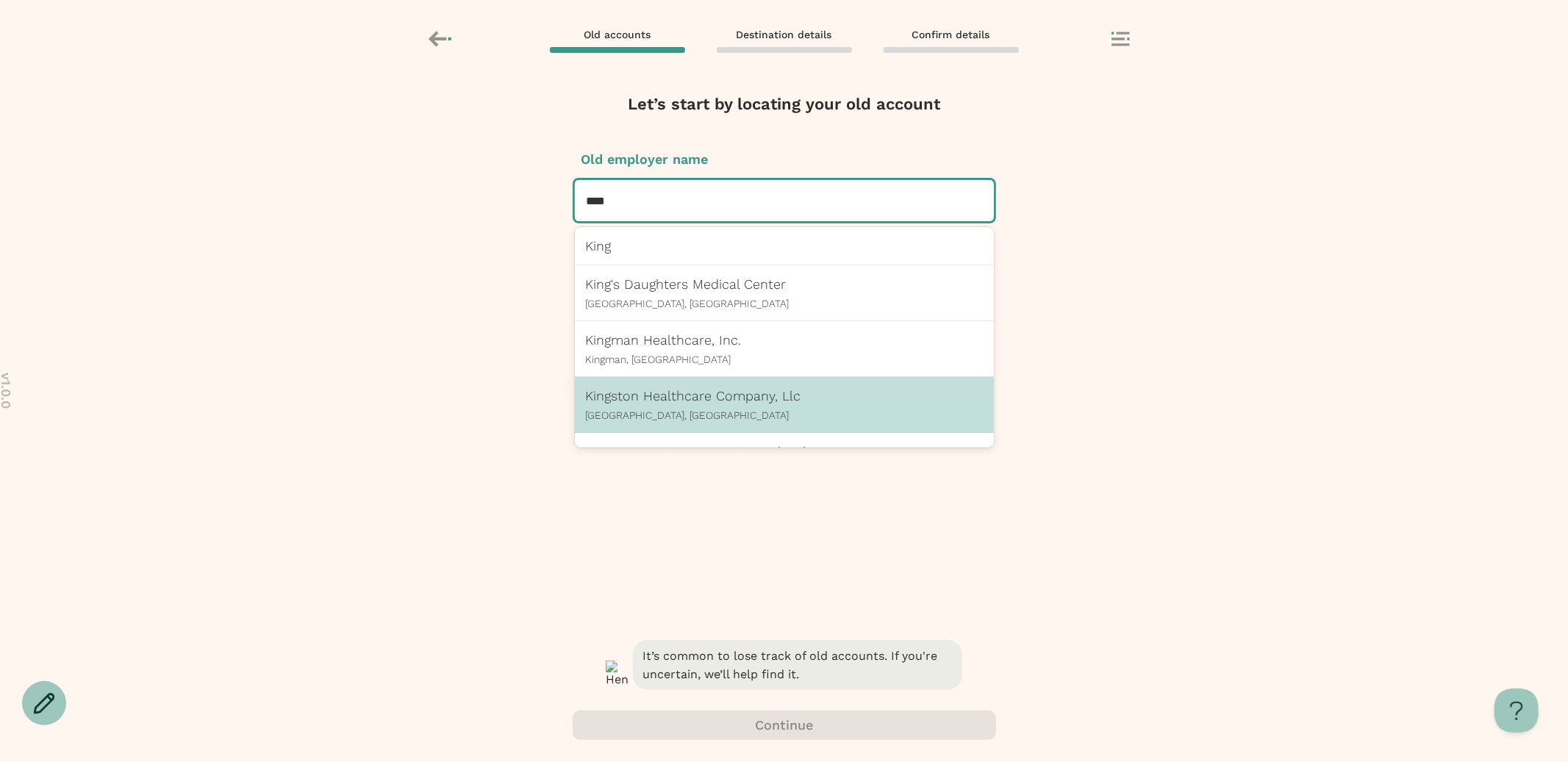
click at [743, 409] on p "Toledo, OH" at bounding box center [784, 415] width 397 height 12
type input "****"
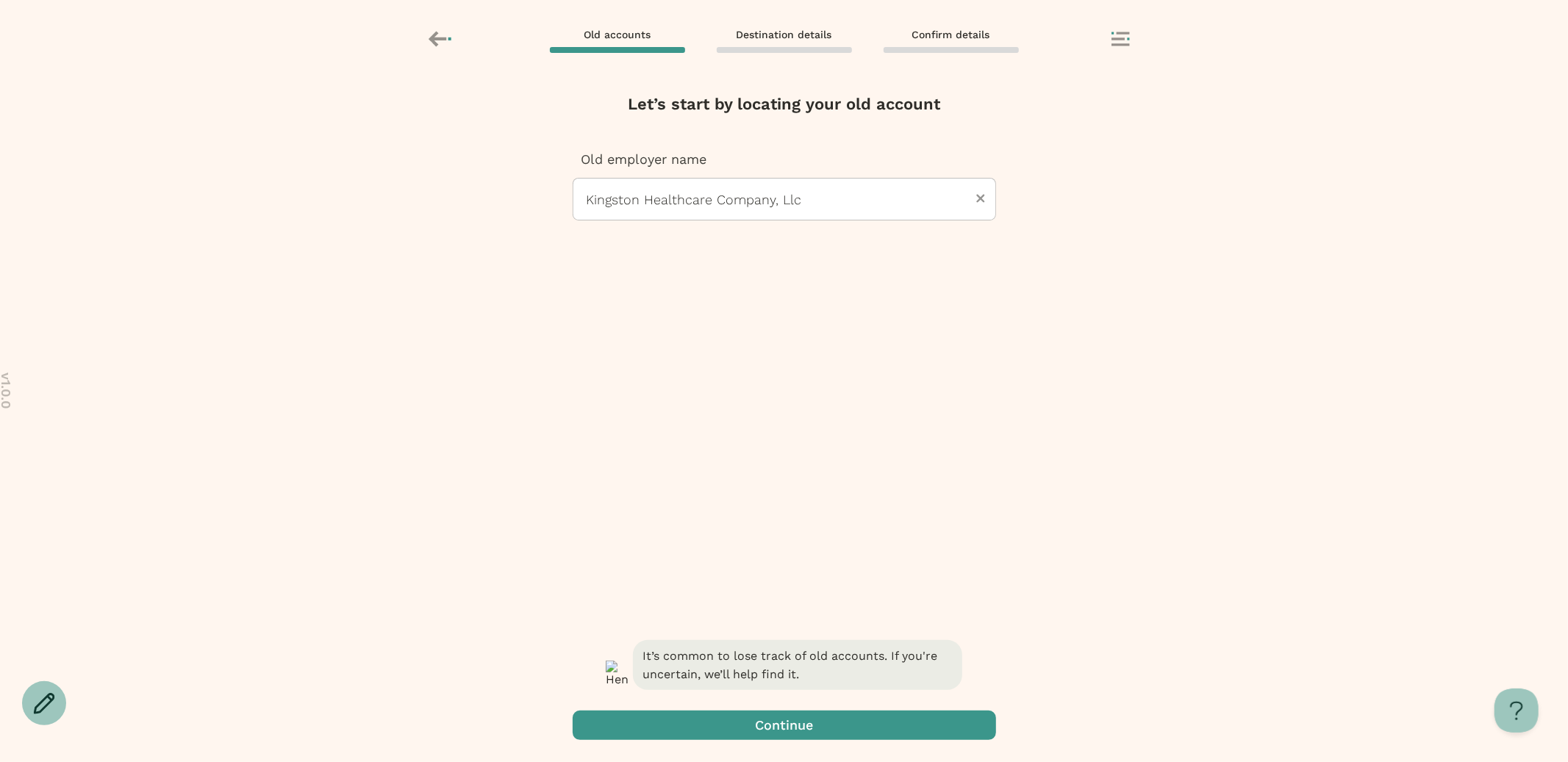
click at [812, 721] on span "button" at bounding box center [784, 725] width 424 height 29
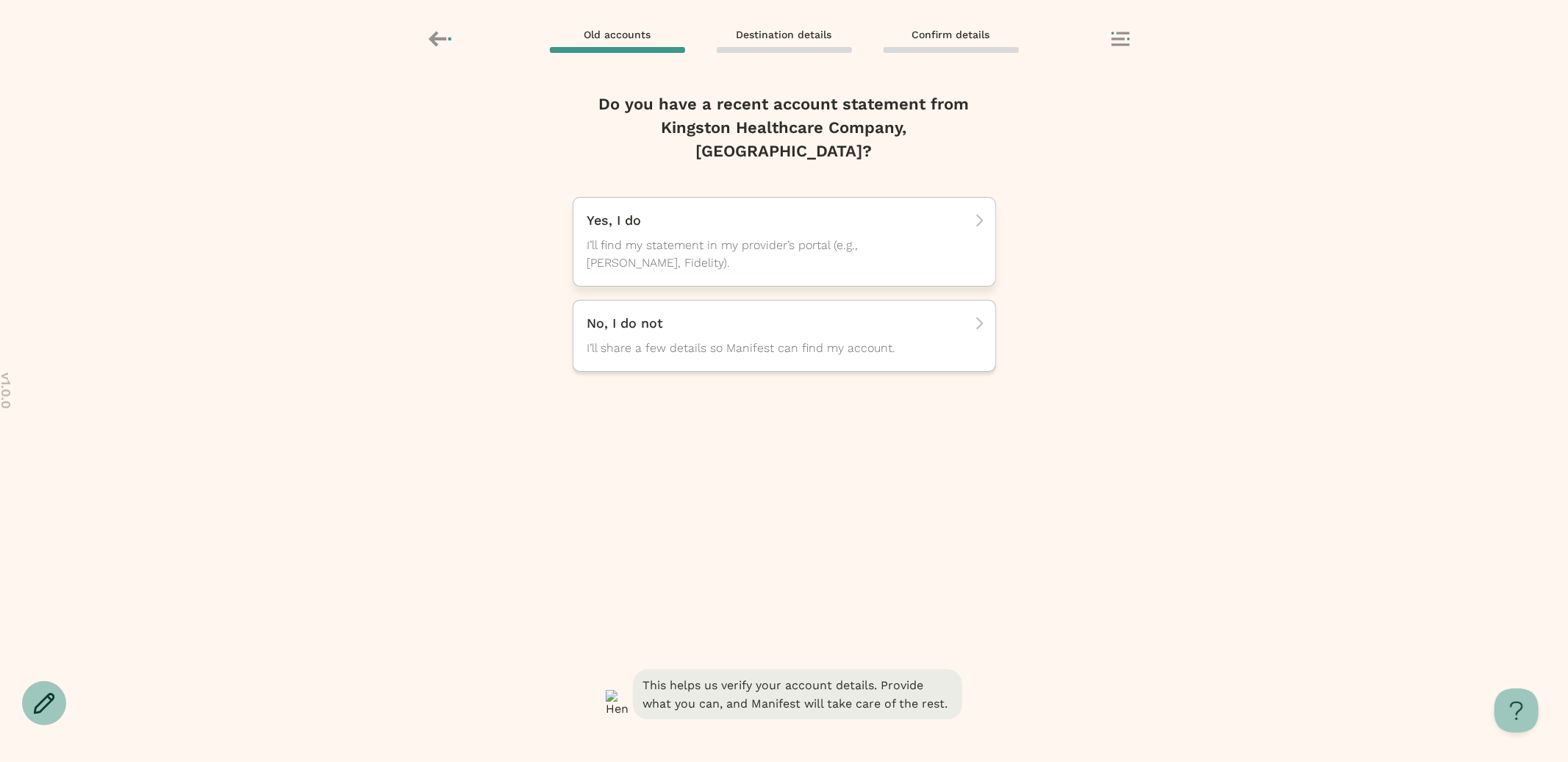
click at [907, 237] on span "I’ll find my statement in my provider’s portal (e.g., TIAA, Fidelity)." at bounding box center [771, 254] width 368 height 35
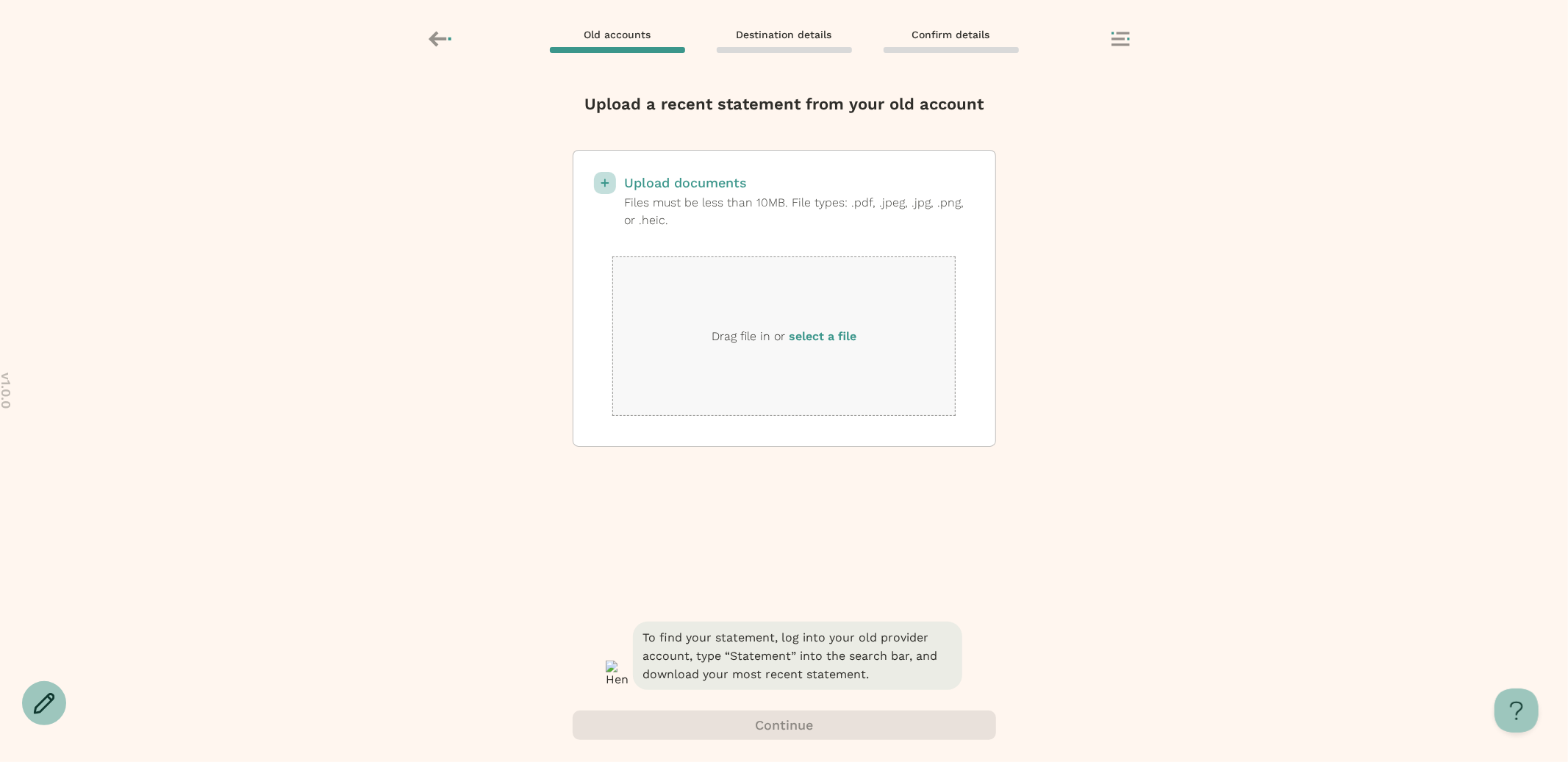
click at [835, 333] on label "select a file" at bounding box center [822, 336] width 68 height 14
click at [0, 0] on input "select a file" at bounding box center [0, 0] width 0 height 0
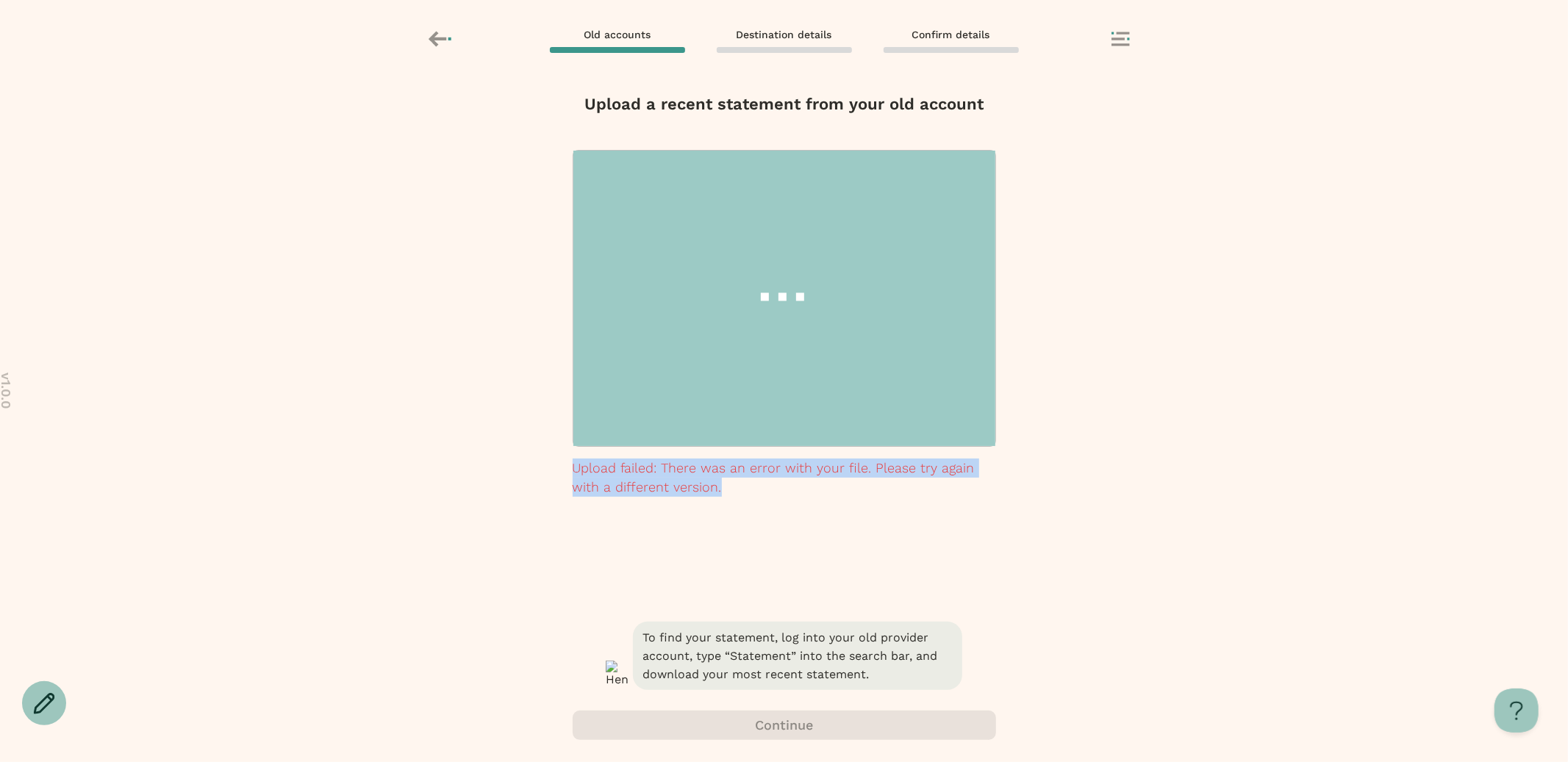
drag, startPoint x: 730, startPoint y: 488, endPoint x: 556, endPoint y: 467, distance: 175.3
click at [556, 467] on div "Remove account? Removing will delete the info you have entered for this account…" at bounding box center [784, 421] width 1568 height 682
copy p "Upload failed: There was an error with your file. Please try again with a diffe…"
